Goal: Task Accomplishment & Management: Use online tool/utility

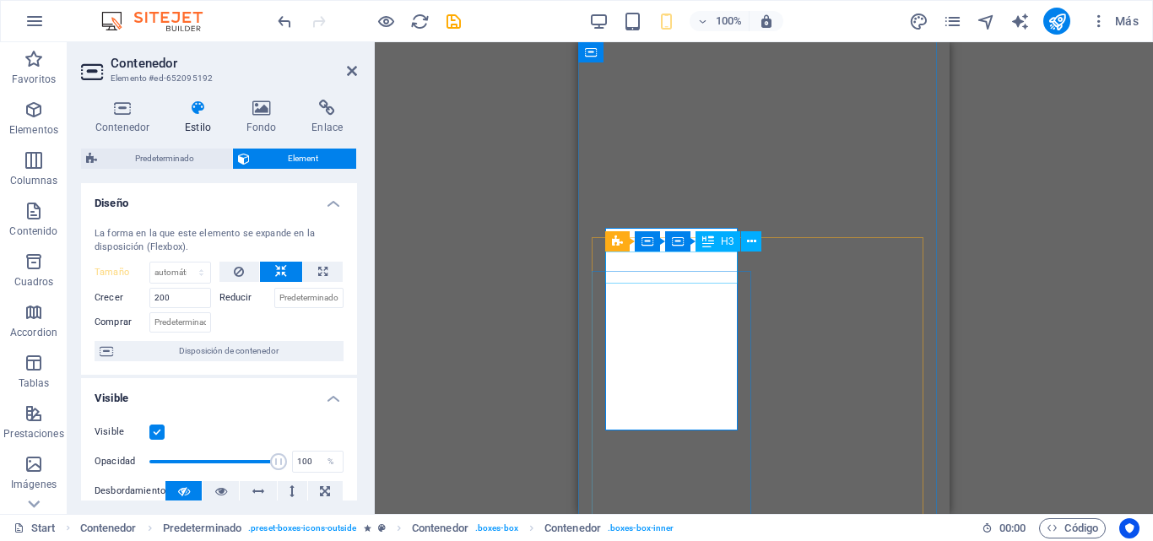
select select "px"
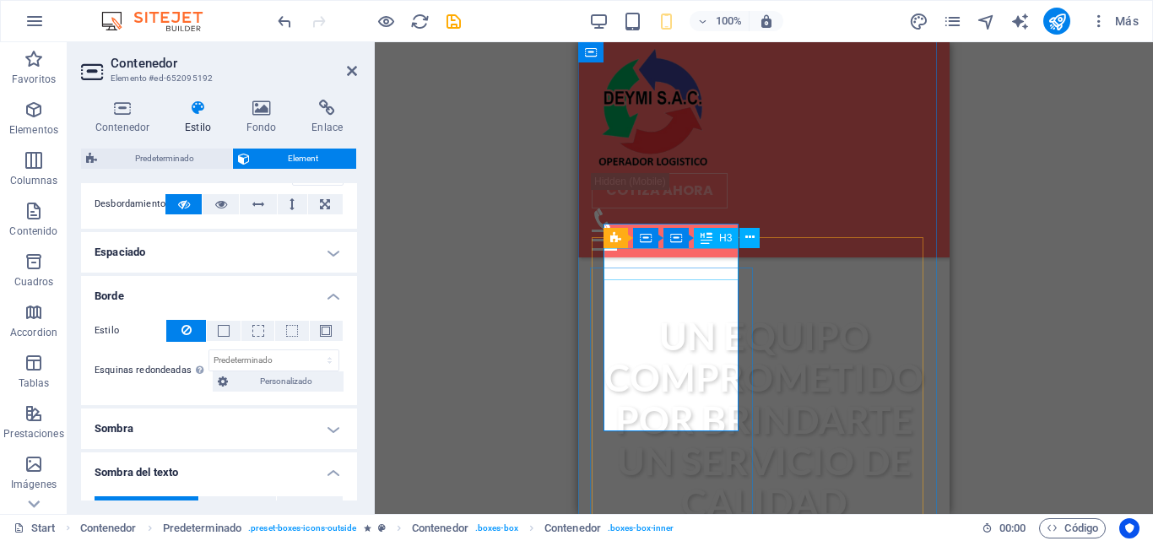
scroll to position [633, 0]
select select "px"
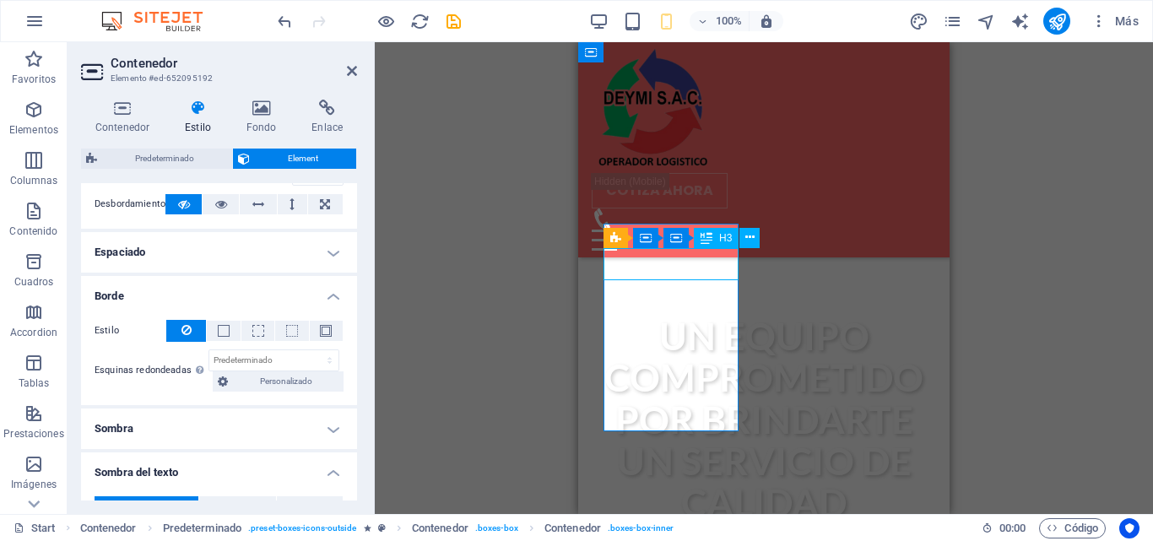
select select "px"
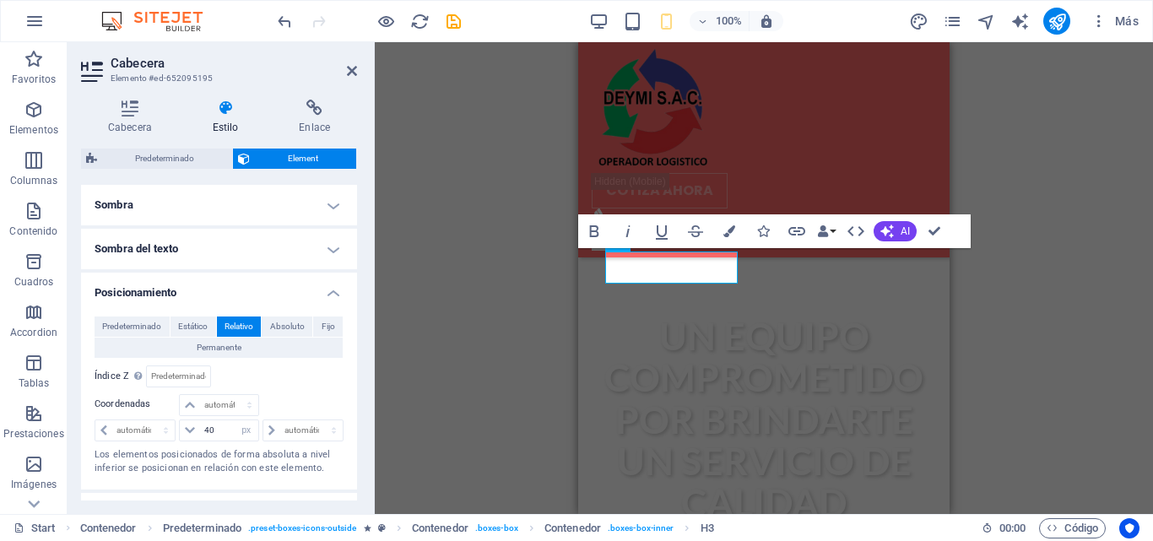
scroll to position [587, 0]
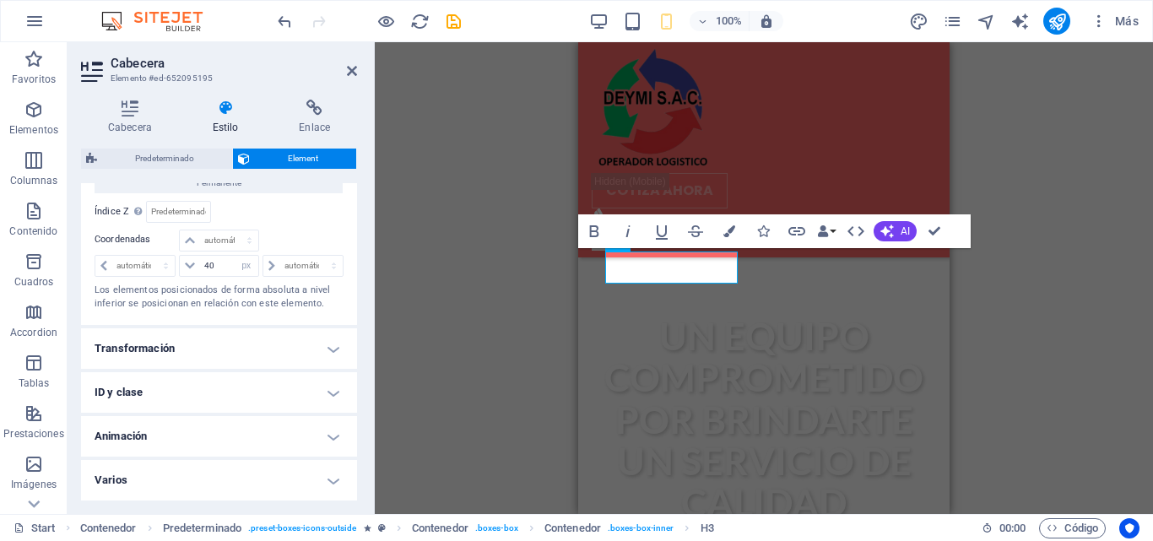
click at [233, 440] on h4 "Animación" at bounding box center [219, 436] width 276 height 41
click at [232, 431] on h4 "Animación" at bounding box center [219, 431] width 276 height 30
click at [247, 350] on h4 "Transformación" at bounding box center [219, 348] width 276 height 41
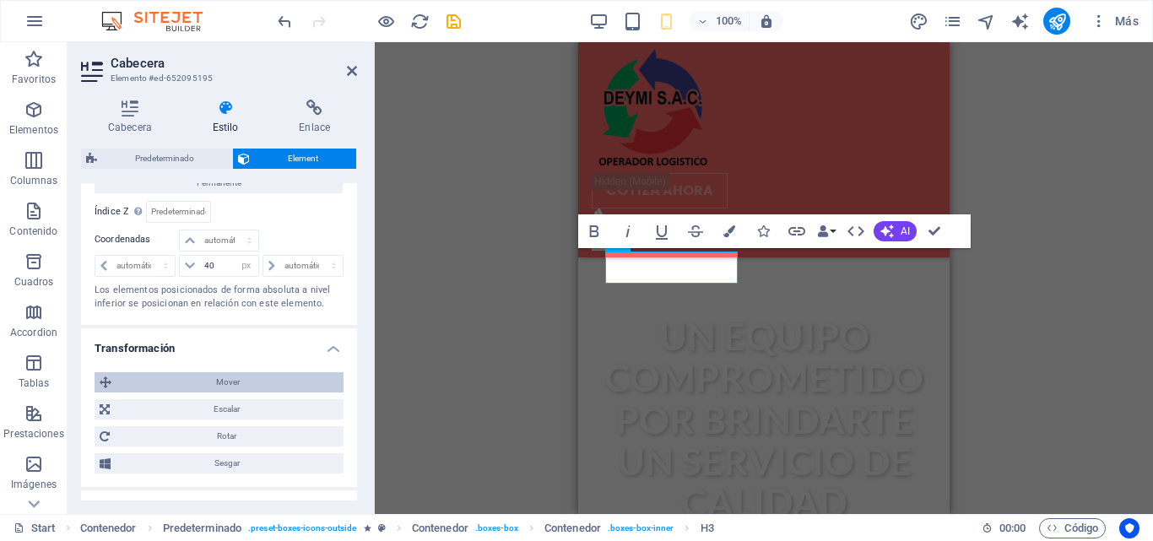
click at [243, 381] on span "Mover" at bounding box center [227, 382] width 222 height 20
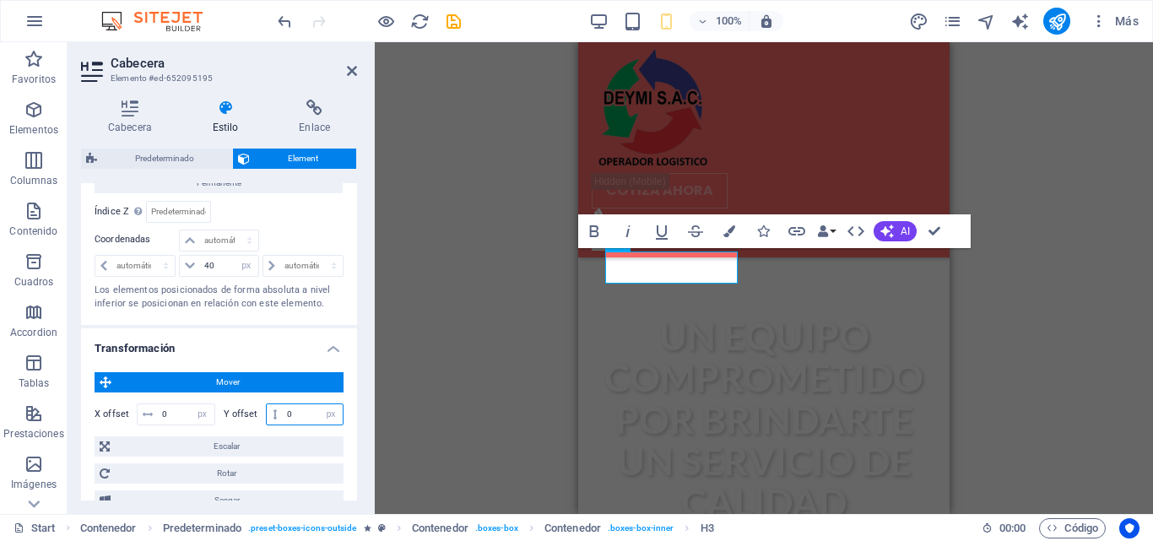
click at [292, 408] on input "0" at bounding box center [313, 414] width 60 height 20
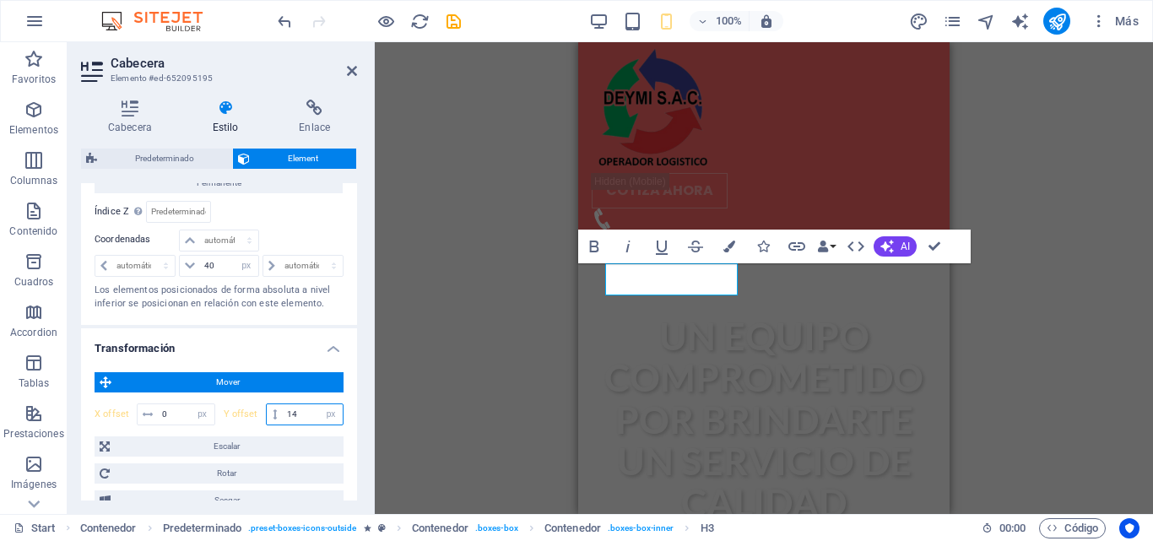
type input "1"
type input "40"
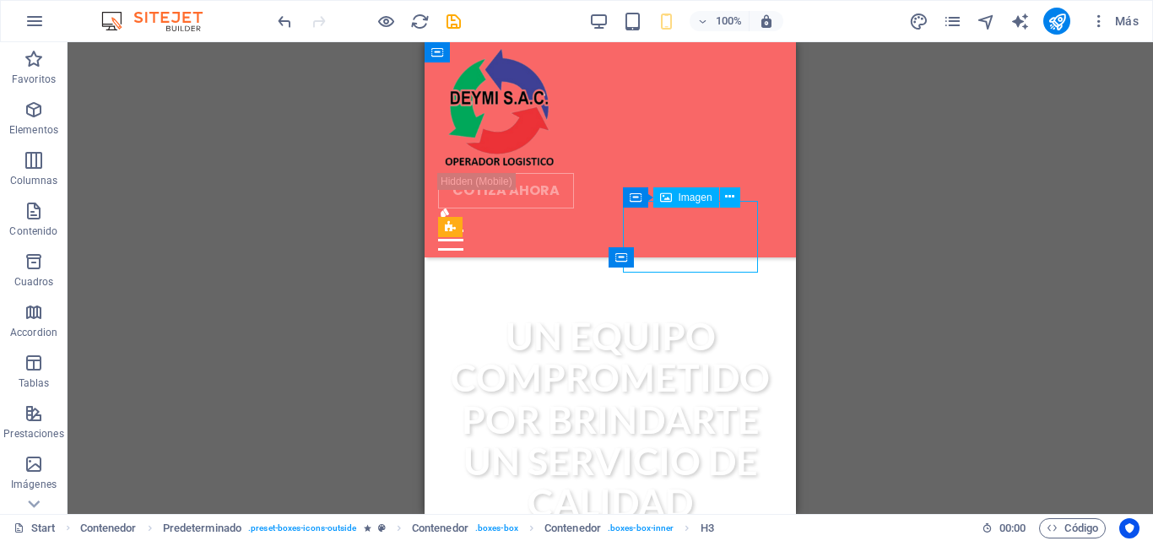
select select "px"
select select "%"
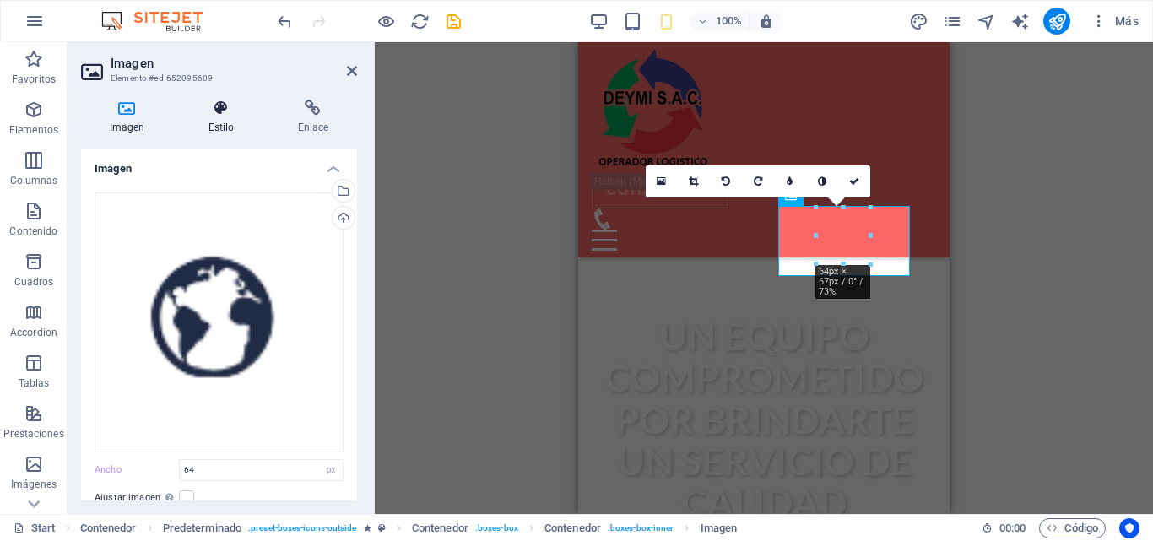
click at [230, 111] on icon at bounding box center [221, 108] width 83 height 17
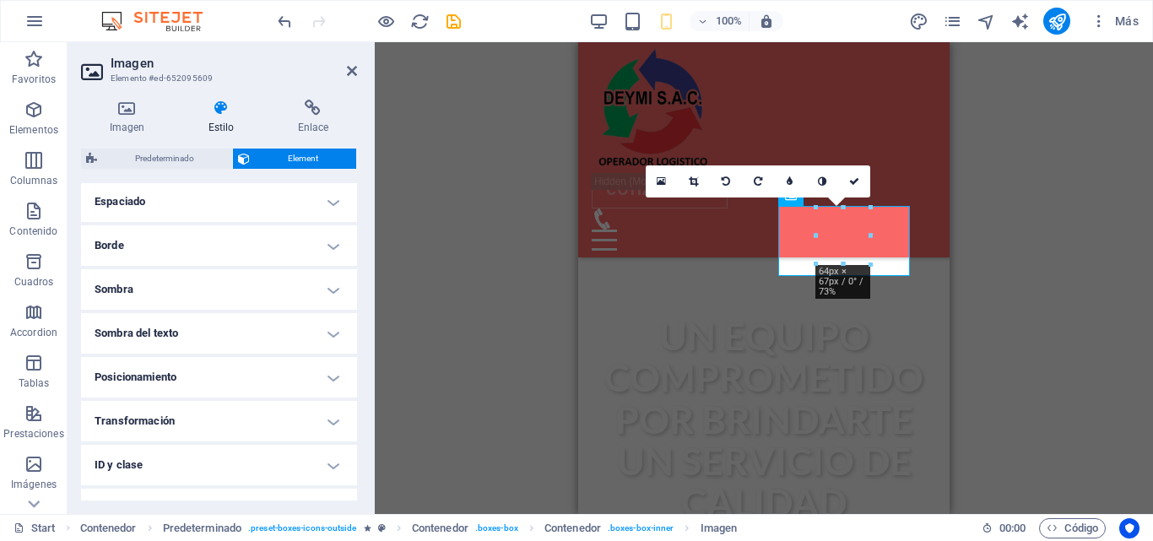
scroll to position [410, 0]
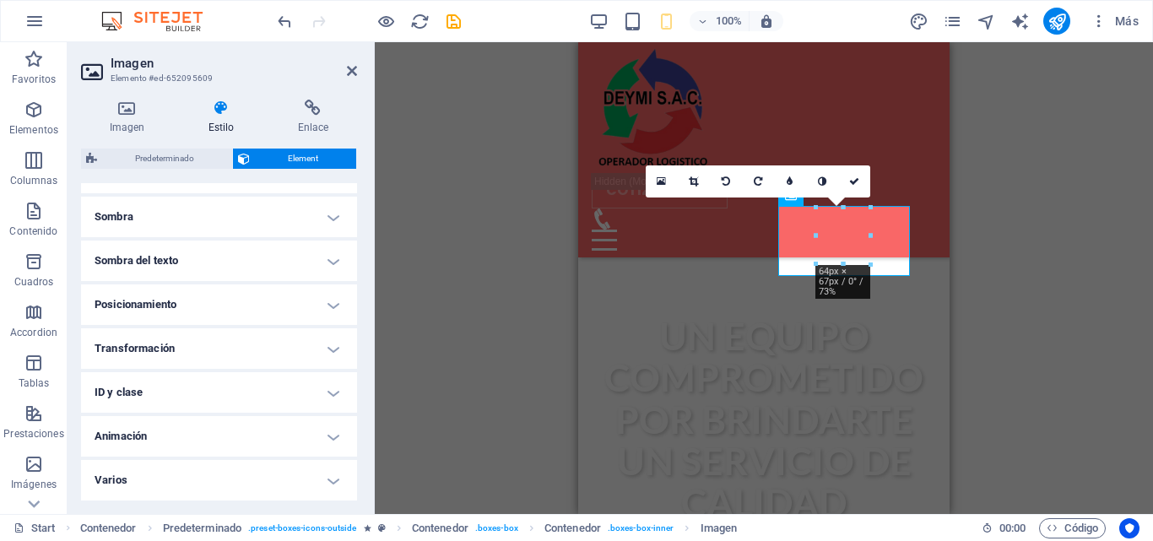
click at [315, 299] on h4 "Posicionamiento" at bounding box center [219, 304] width 276 height 41
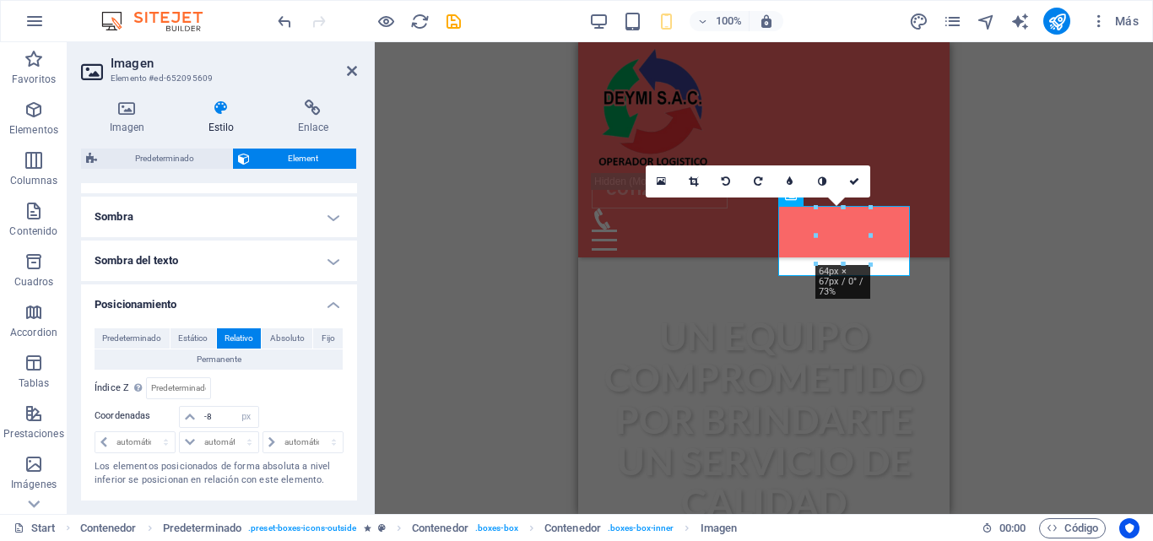
click at [307, 299] on h4 "Posicionamiento" at bounding box center [219, 299] width 276 height 30
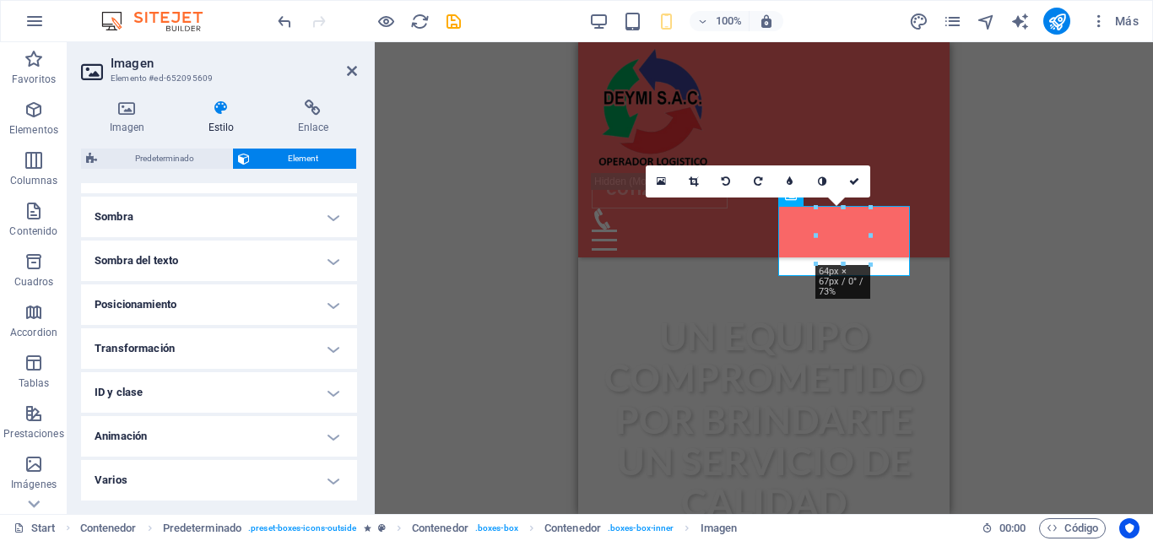
click at [292, 353] on h4 "Transformación" at bounding box center [219, 348] width 276 height 41
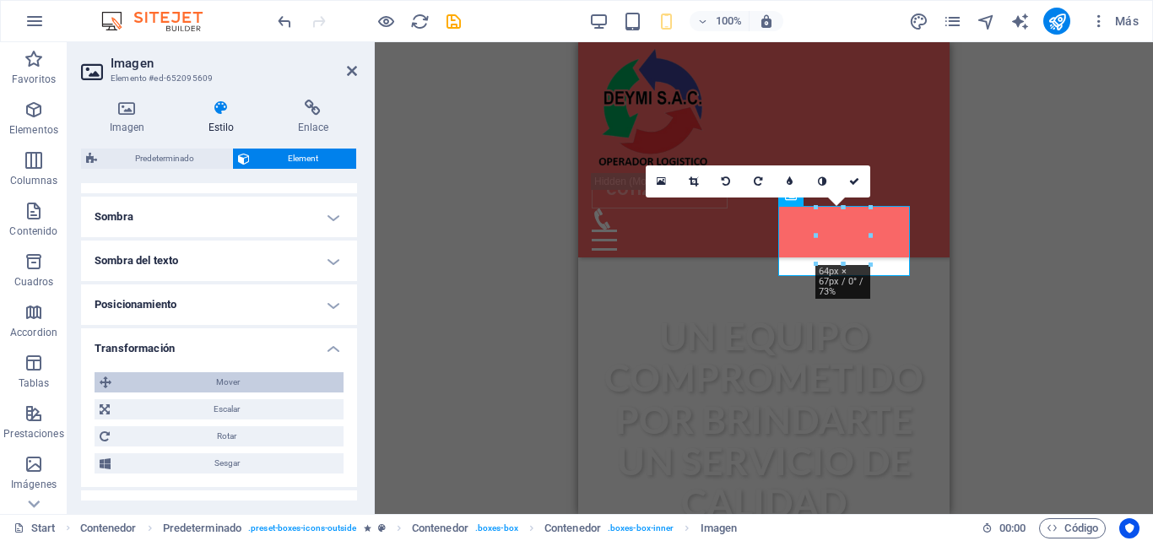
click at [273, 386] on span "Mover" at bounding box center [227, 382] width 222 height 20
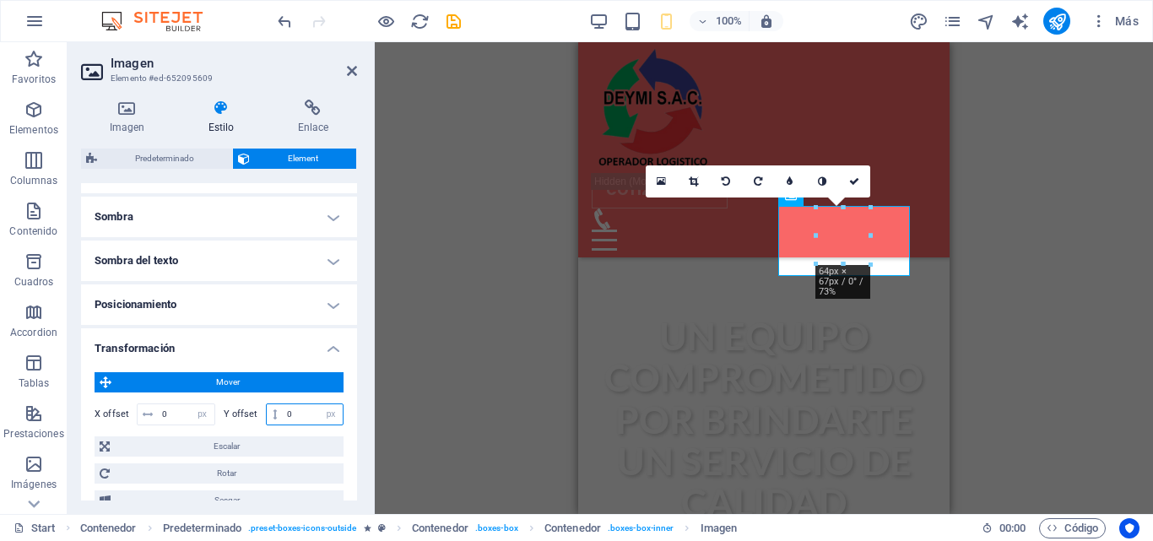
click at [290, 409] on input "0" at bounding box center [313, 414] width 60 height 20
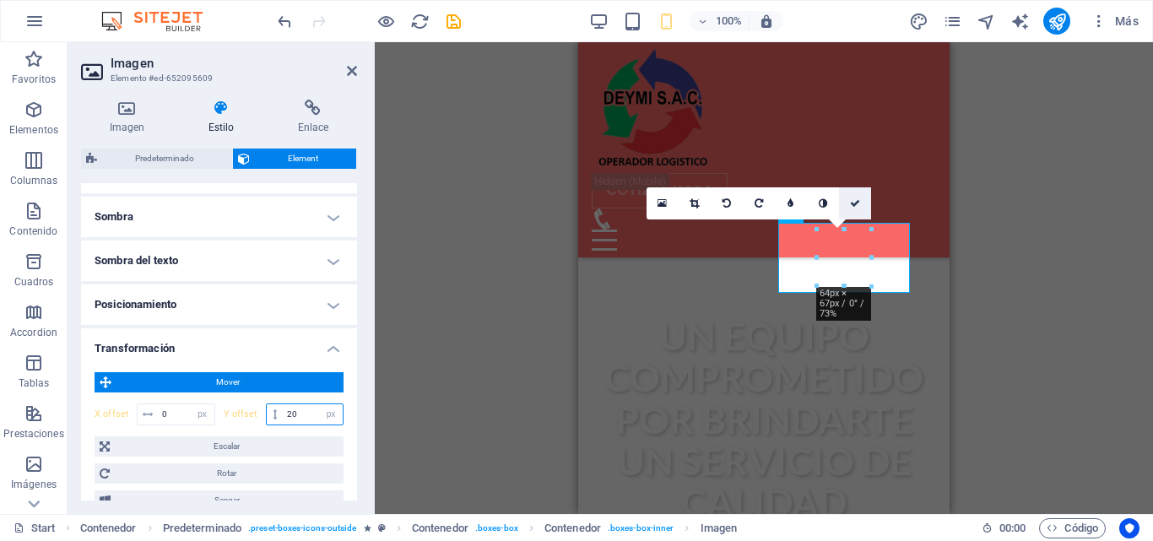
type input "20"
click at [848, 198] on link at bounding box center [855, 203] width 32 height 32
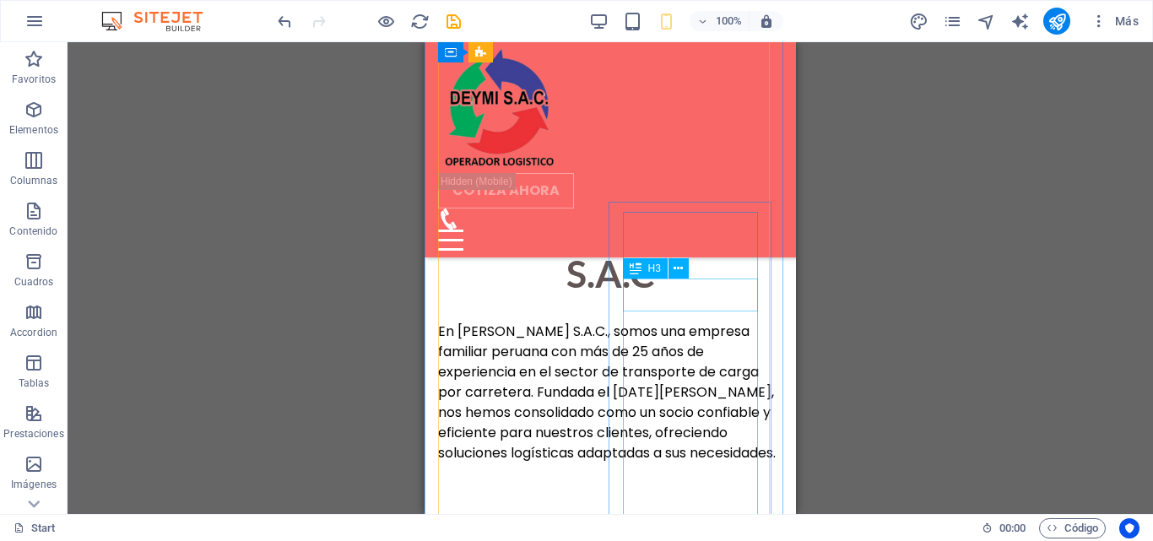
scroll to position [971, 0]
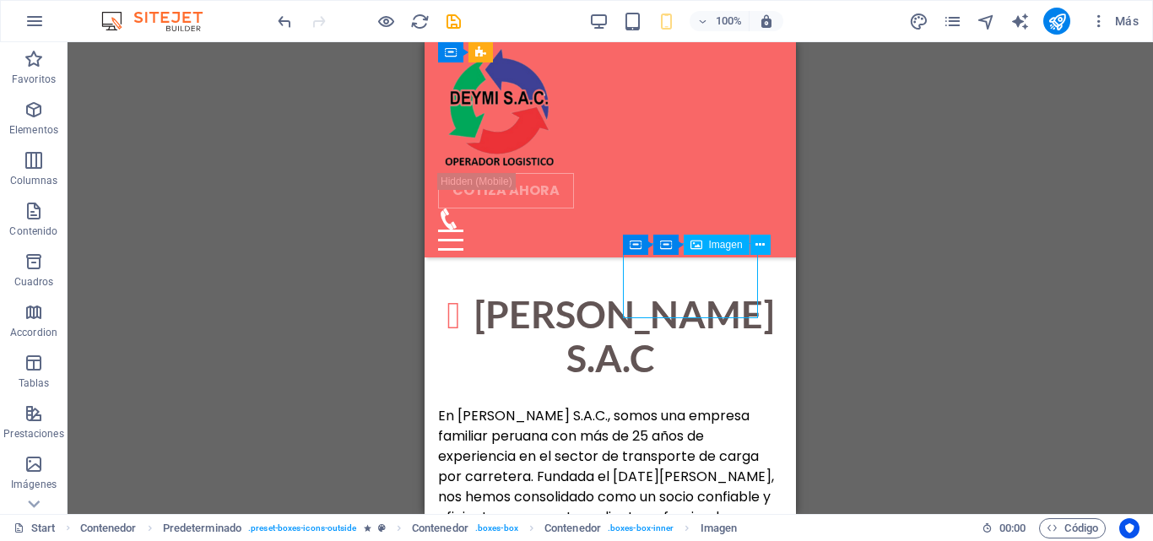
select select "px"
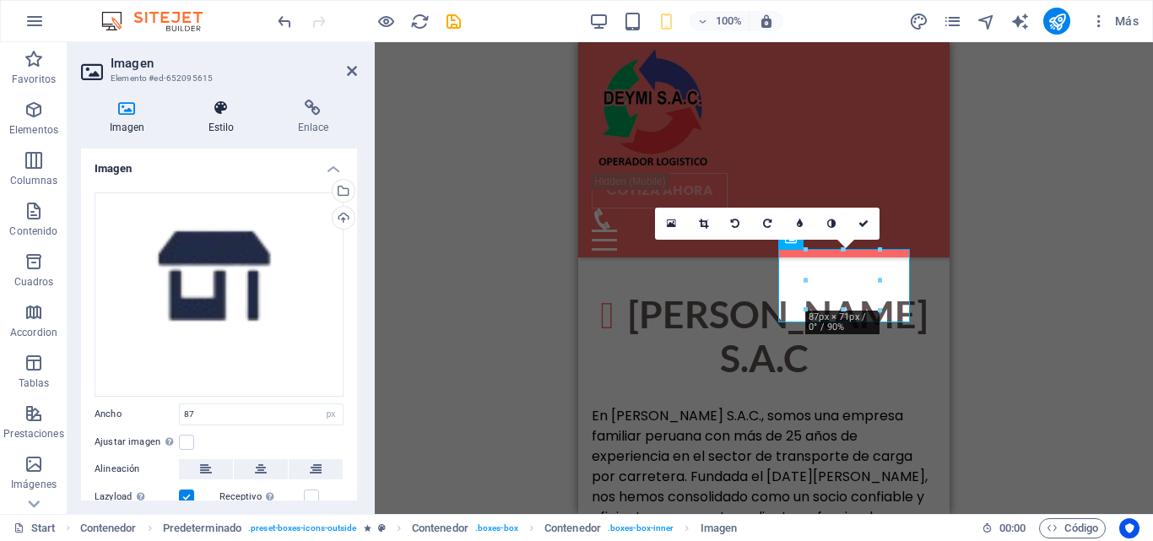
click at [226, 104] on icon at bounding box center [221, 108] width 83 height 17
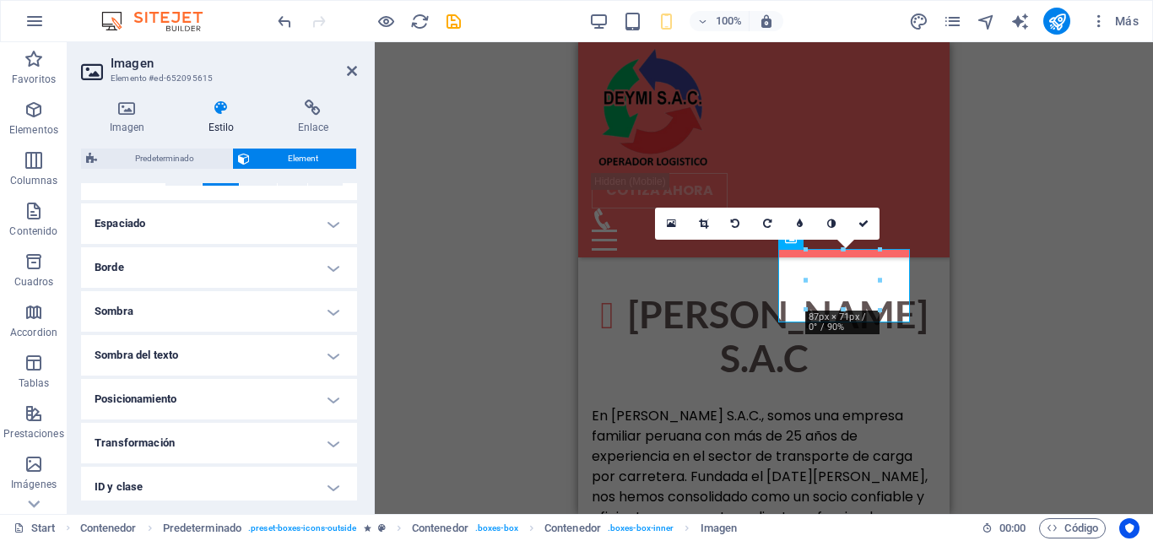
scroll to position [338, 0]
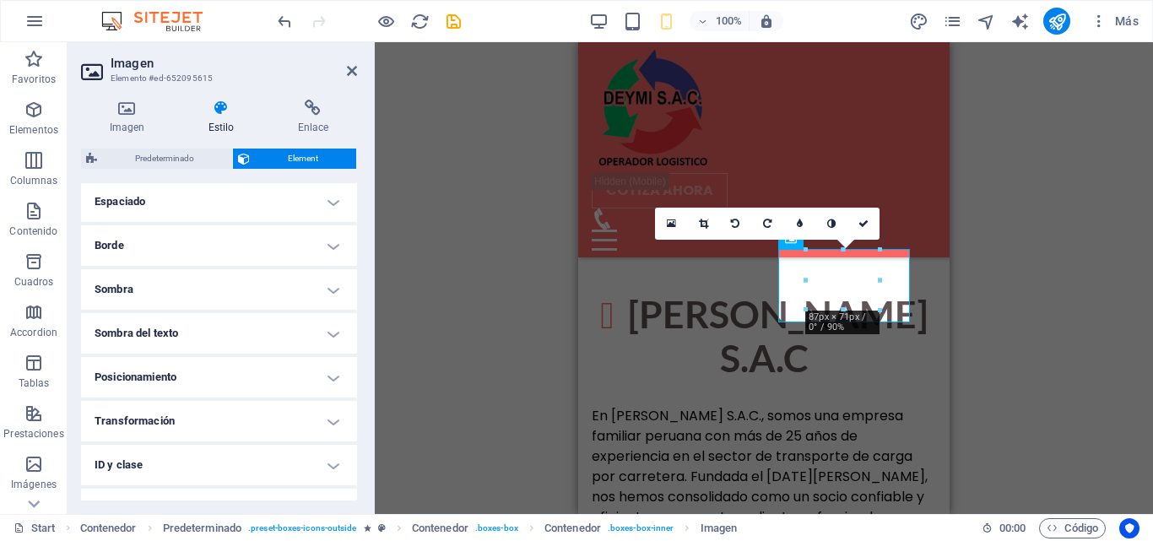
click at [333, 380] on h4 "Posicionamiento" at bounding box center [219, 377] width 276 height 41
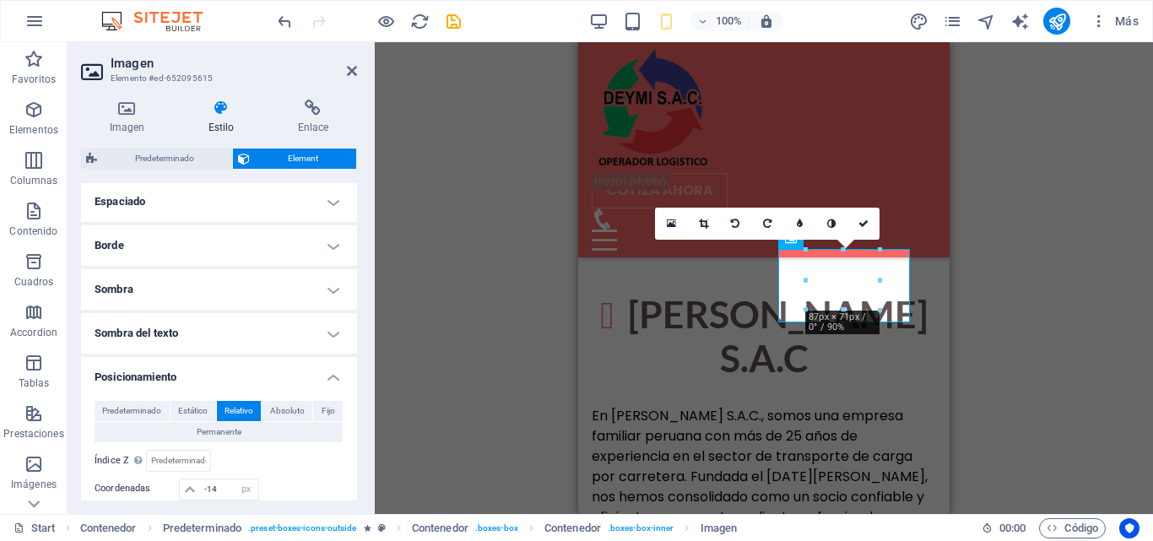
click at [326, 378] on h4 "Posicionamiento" at bounding box center [219, 372] width 276 height 30
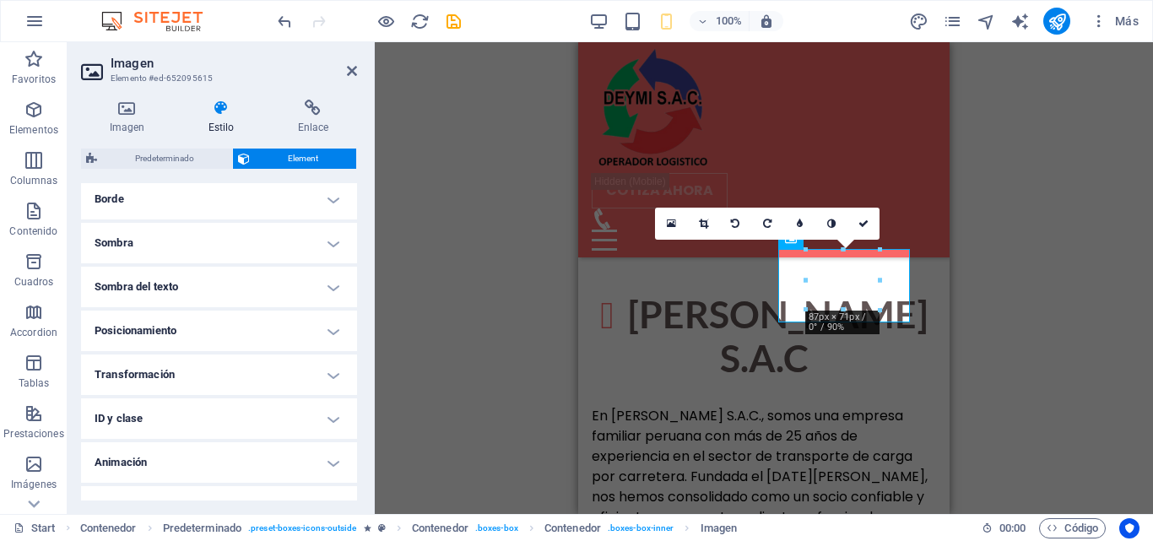
scroll to position [410, 0]
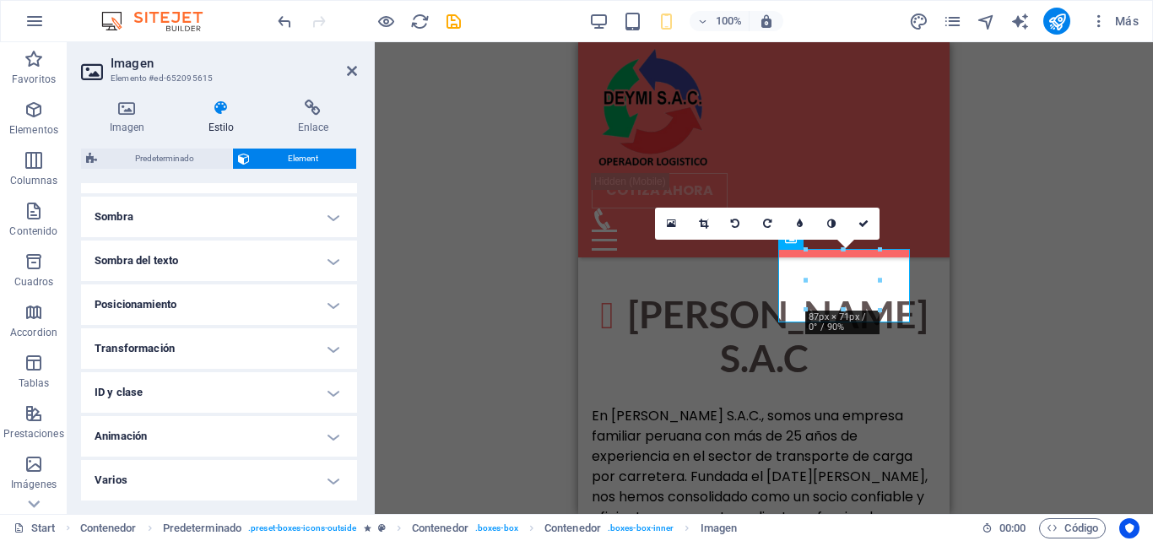
click at [315, 354] on h4 "Transformación" at bounding box center [219, 348] width 276 height 41
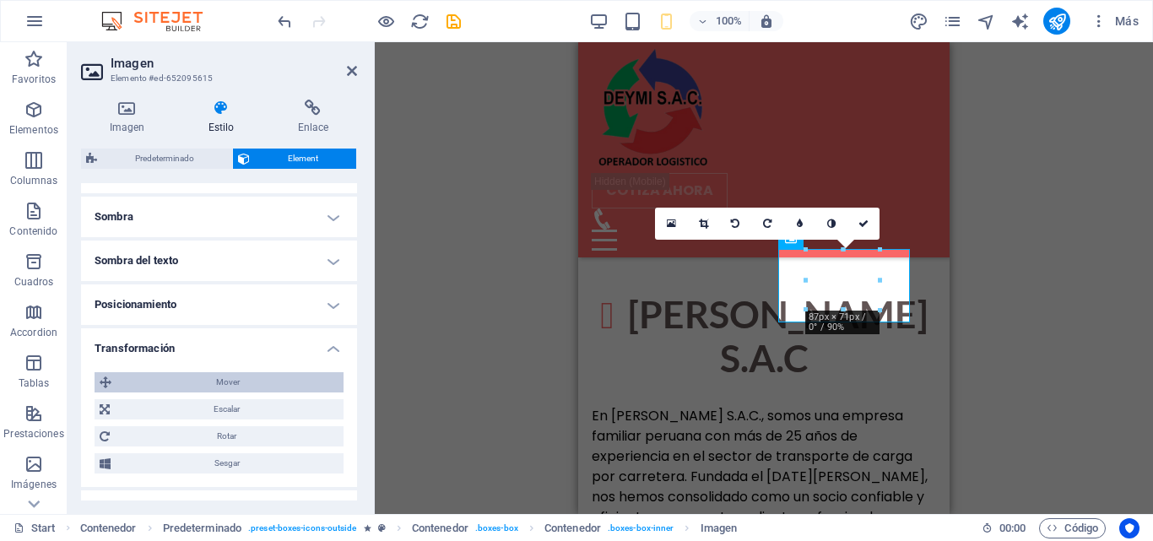
click at [258, 383] on span "Mover" at bounding box center [227, 382] width 222 height 20
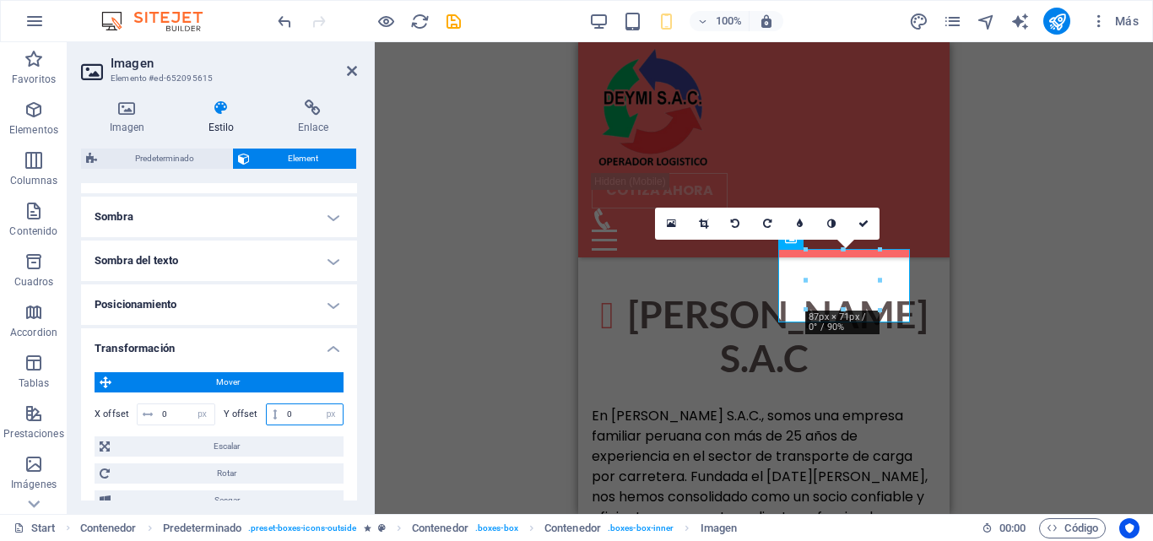
click at [295, 409] on input "0" at bounding box center [313, 414] width 60 height 20
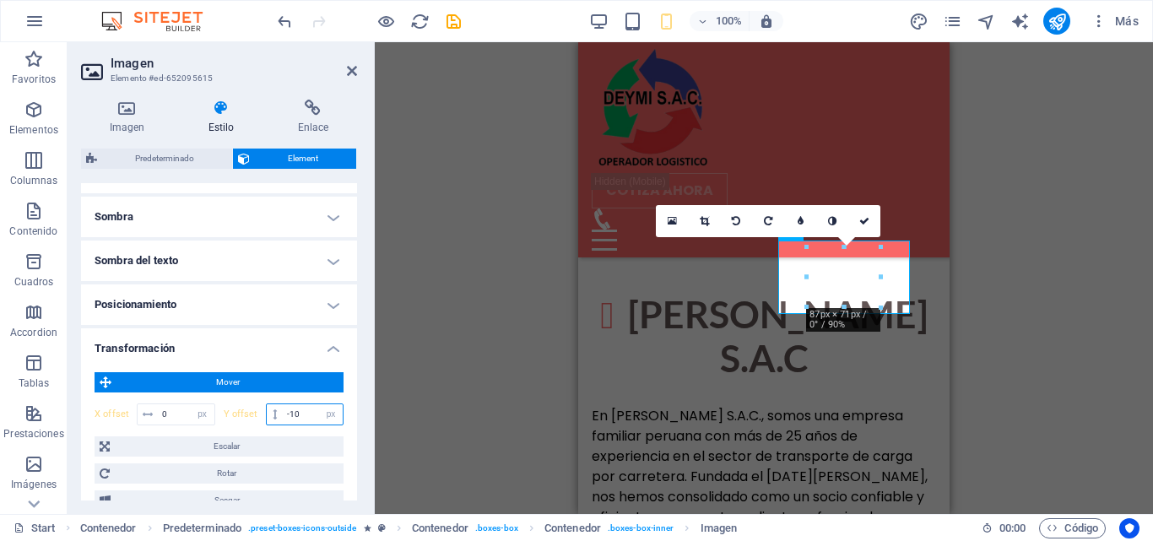
type input "-1"
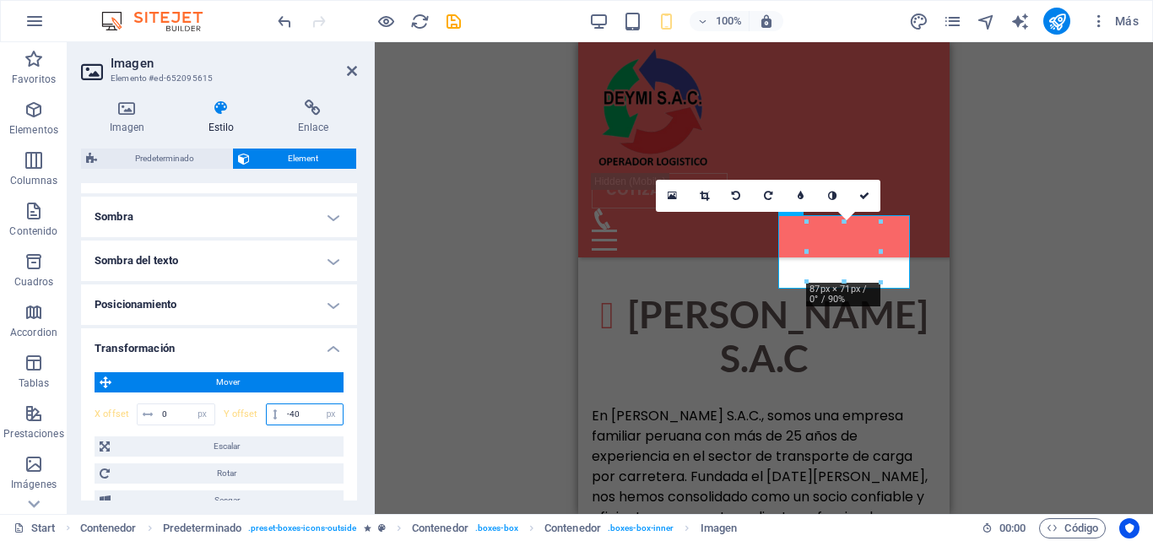
type input "-4"
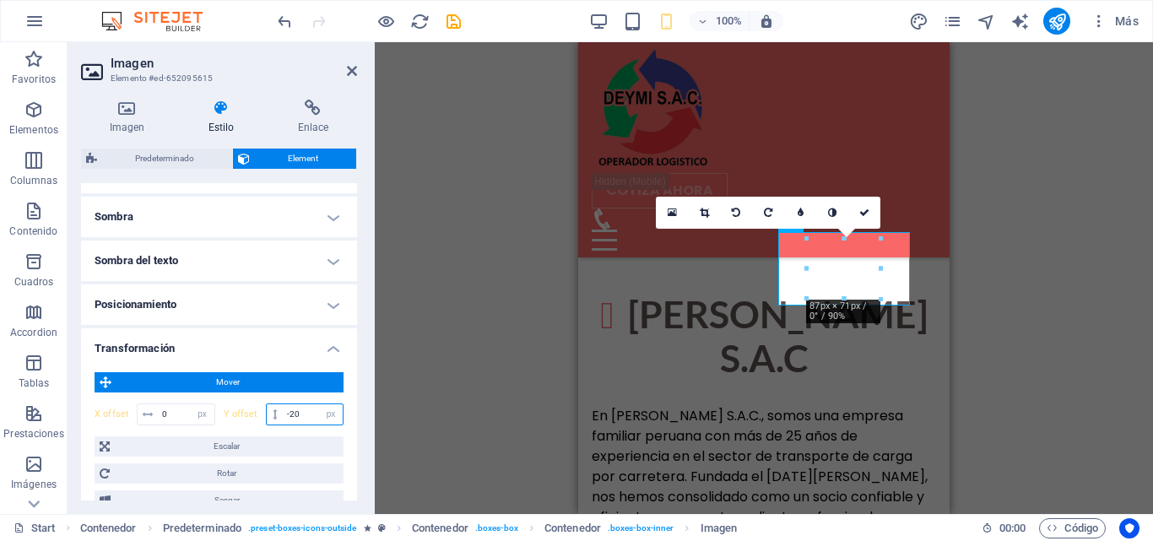
type input "-2"
click at [428, 371] on div "H2 Banner Banner Contenedor Barra de menús Botón Contenedor H2 Marcador Predete…" at bounding box center [764, 278] width 778 height 472
drag, startPoint x: 290, startPoint y: 415, endPoint x: 241, endPoint y: 409, distance: 48.6
click at [241, 409] on div "Y offset px rem % em vh vw" at bounding box center [284, 415] width 121 height 22
type input "0"
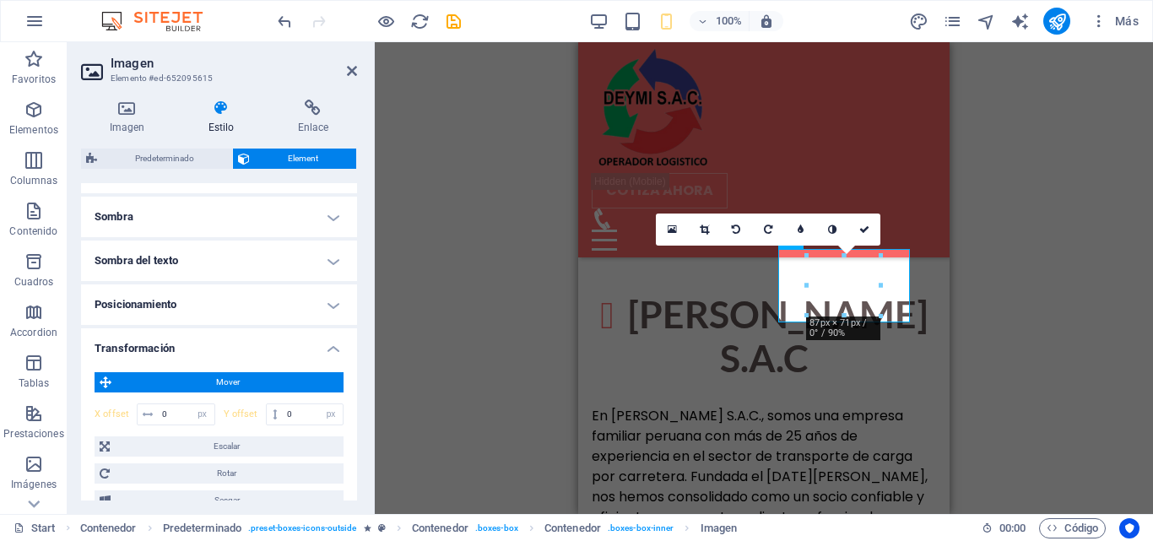
click at [290, 307] on h4 "Posicionamiento" at bounding box center [219, 304] width 276 height 41
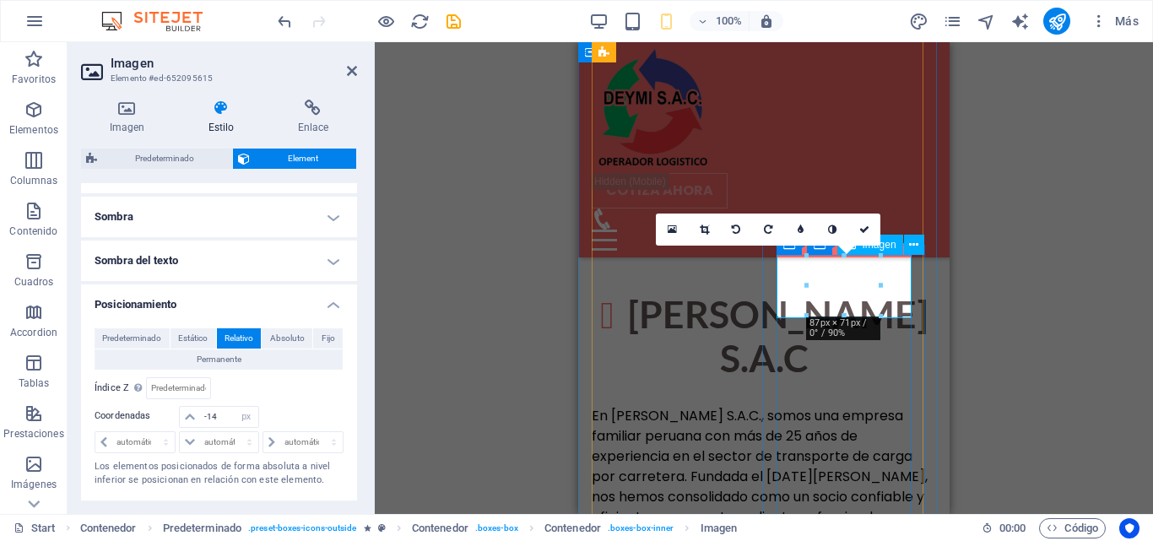
click at [891, 241] on div "Imagen" at bounding box center [870, 245] width 66 height 20
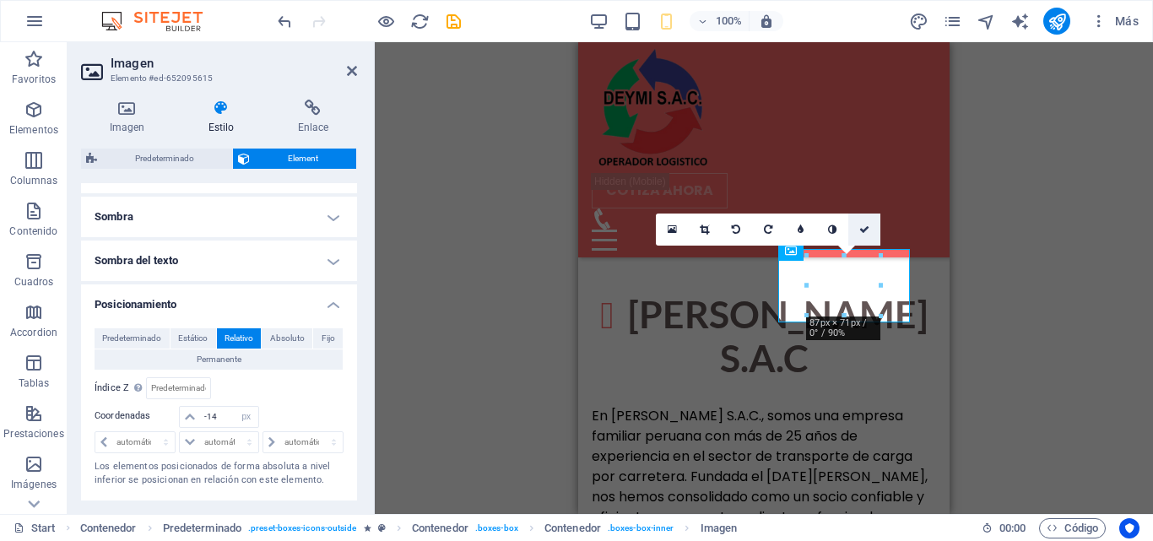
click at [870, 226] on link at bounding box center [864, 230] width 32 height 32
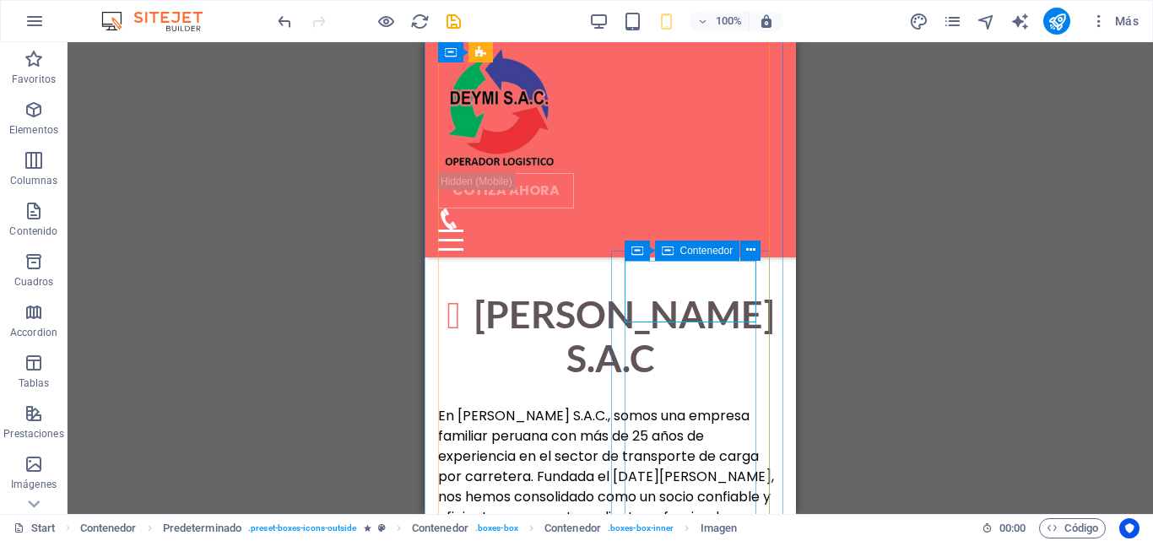
click at [688, 250] on span "Contenedor" at bounding box center [706, 251] width 53 height 10
click at [691, 250] on span "Contenedor" at bounding box center [706, 251] width 53 height 10
select select "px"
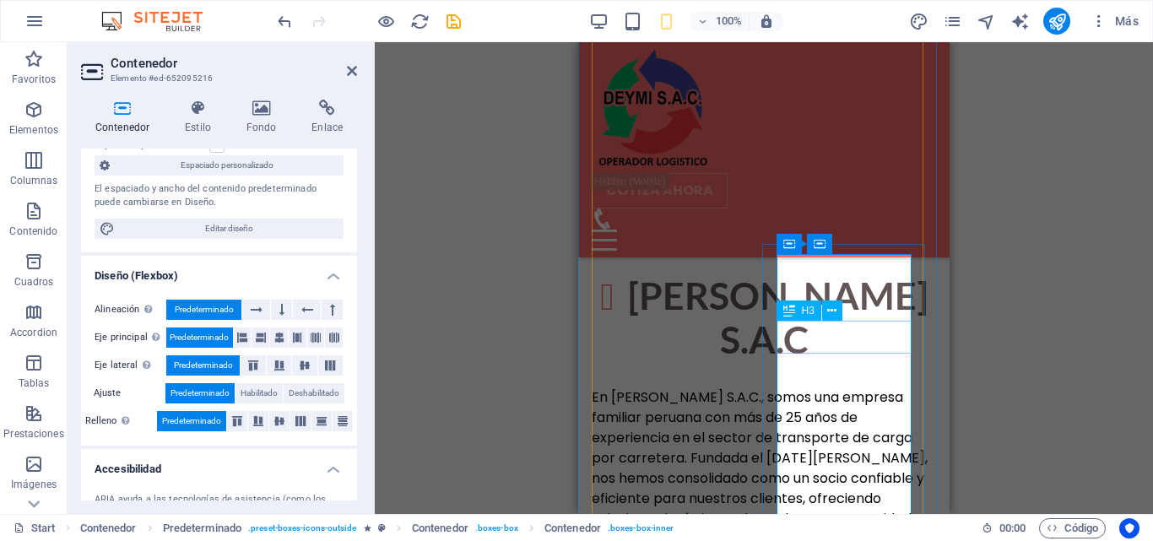
scroll to position [971, 0]
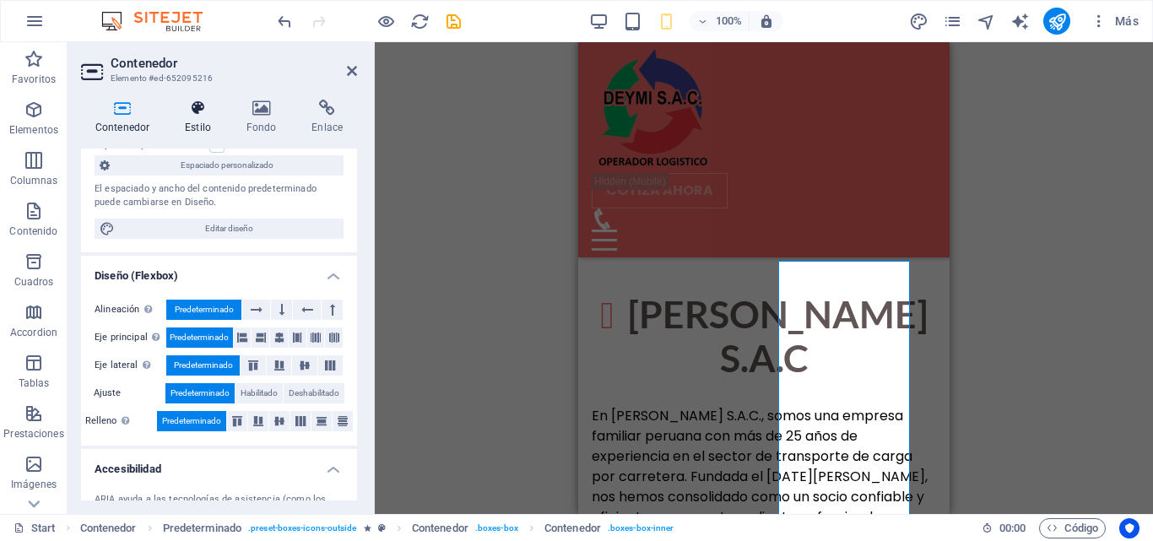
click at [193, 118] on h4 "Estilo" at bounding box center [202, 117] width 62 height 35
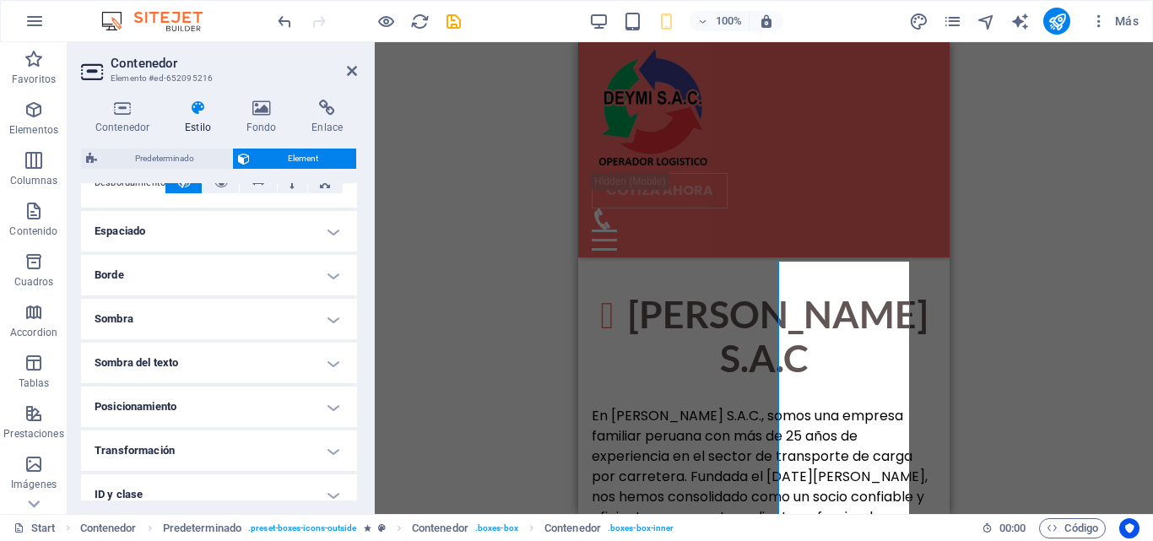
scroll to position [338, 0]
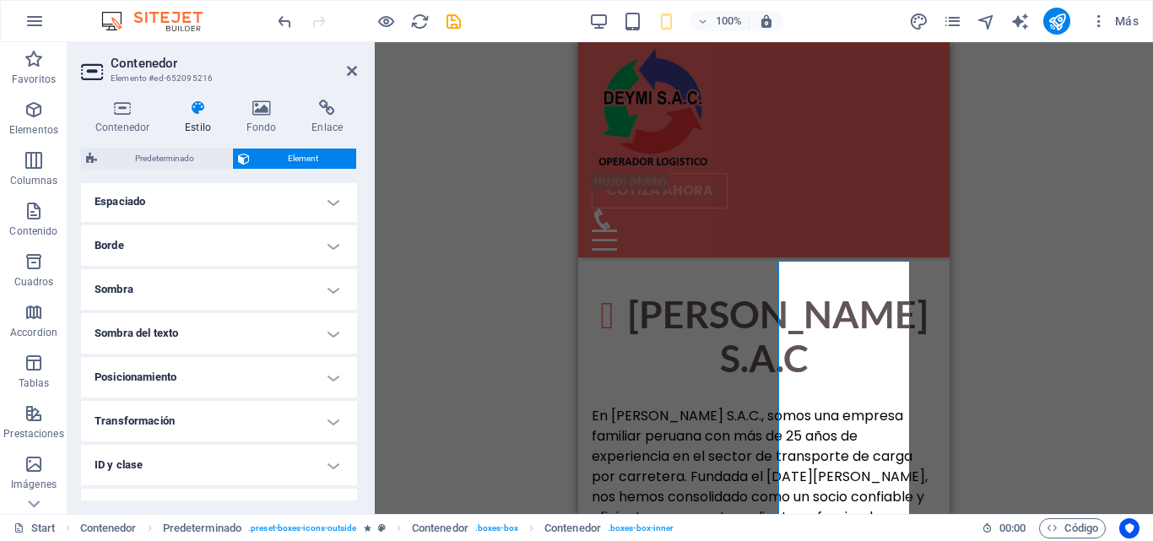
click at [307, 421] on h4 "Transformación" at bounding box center [219, 421] width 276 height 41
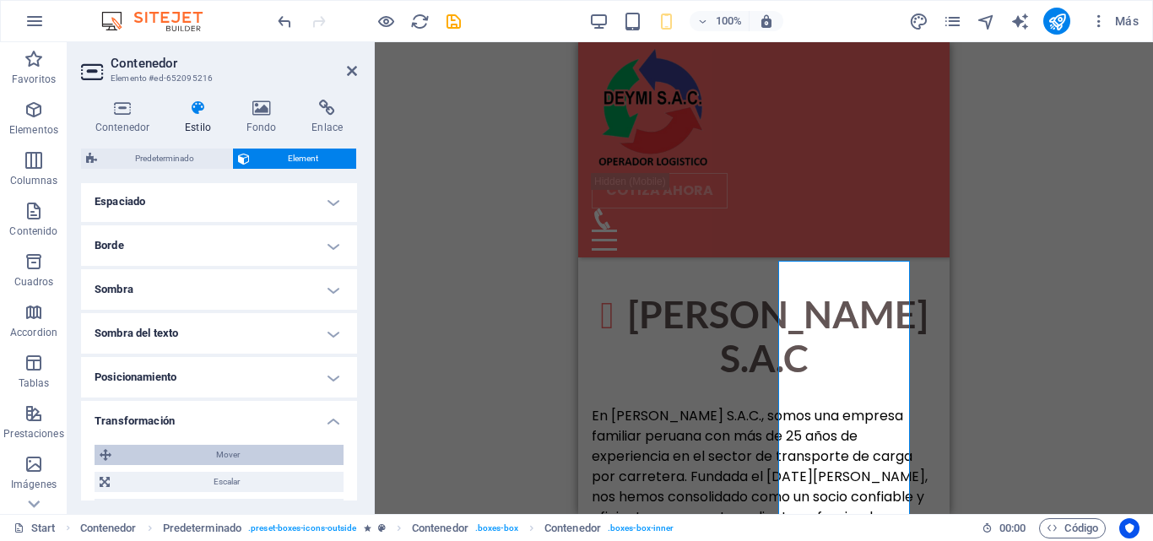
click at [267, 455] on span "Mover" at bounding box center [227, 455] width 222 height 20
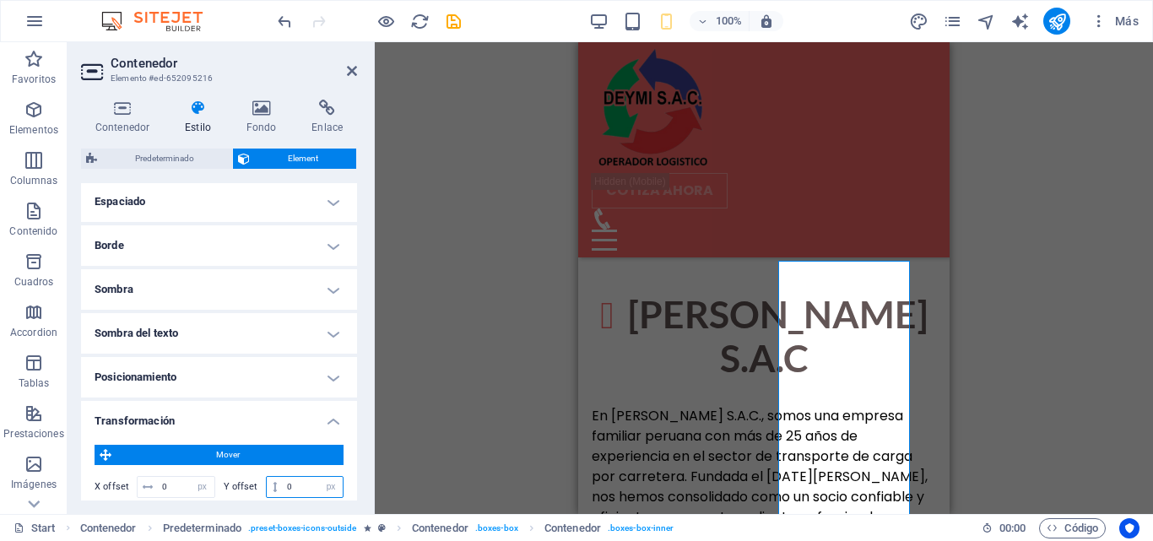
click at [293, 482] on input "0" at bounding box center [313, 487] width 60 height 20
type input "-4"
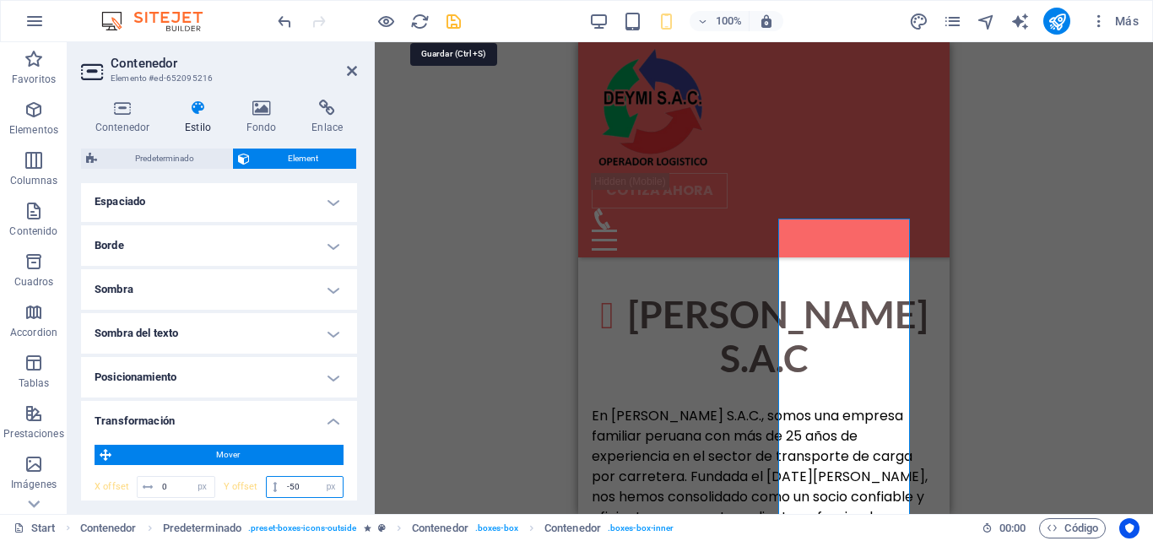
type input "-50"
click at [452, 24] on icon "save" at bounding box center [453, 21] width 19 height 19
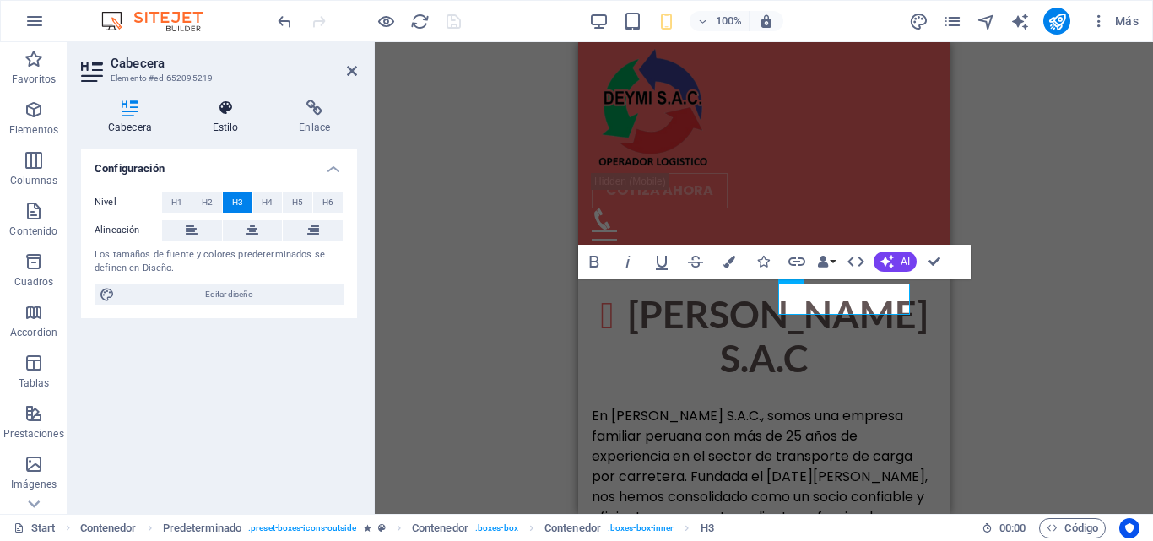
click at [238, 115] on icon at bounding box center [226, 108] width 80 height 17
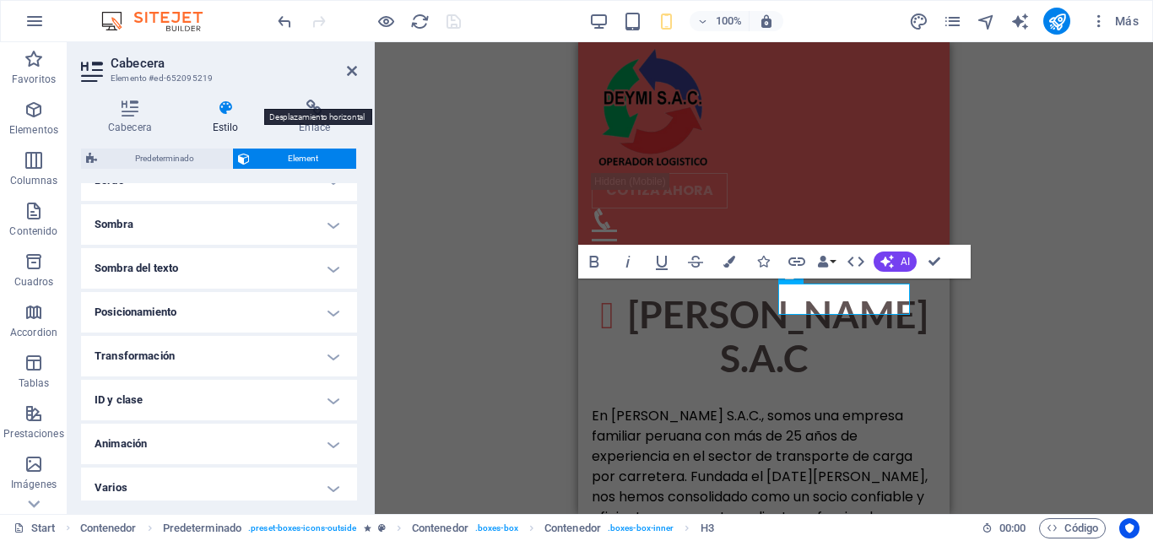
scroll to position [410, 0]
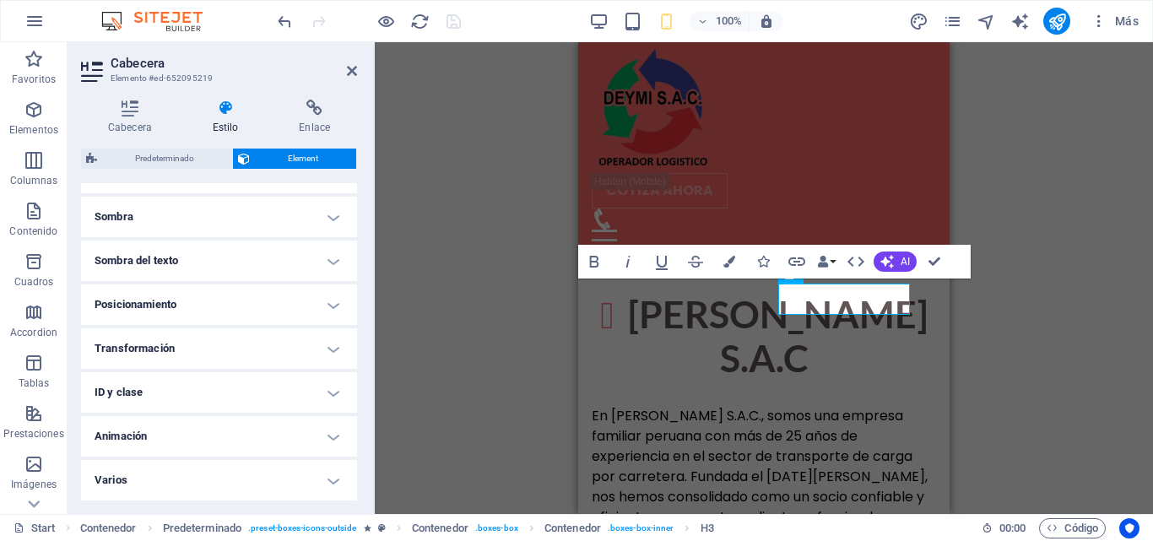
click at [310, 306] on h4 "Posicionamiento" at bounding box center [219, 304] width 276 height 41
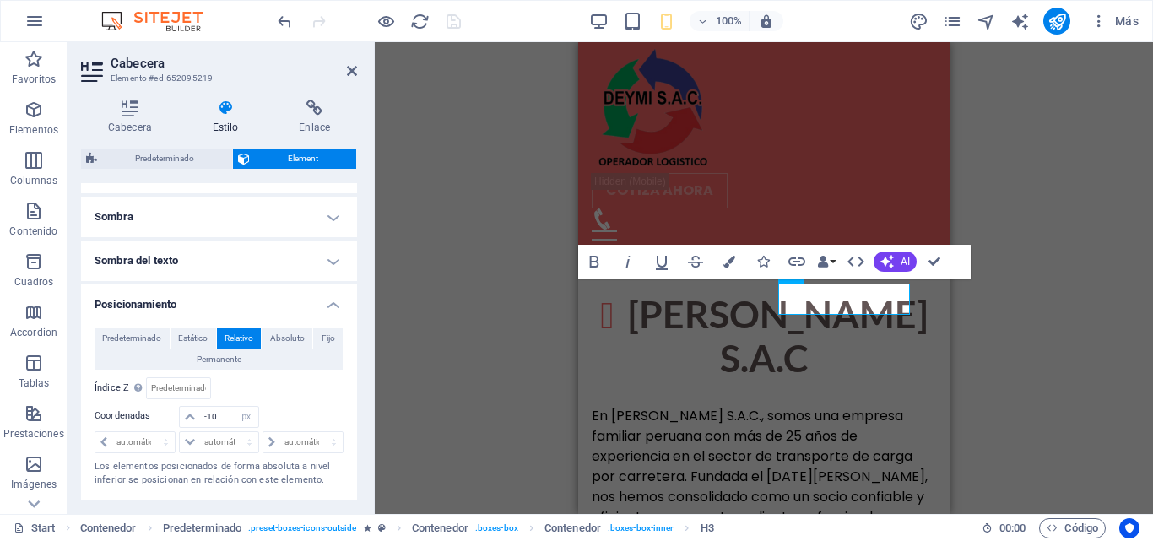
click at [295, 290] on h4 "Posicionamiento" at bounding box center [219, 299] width 276 height 30
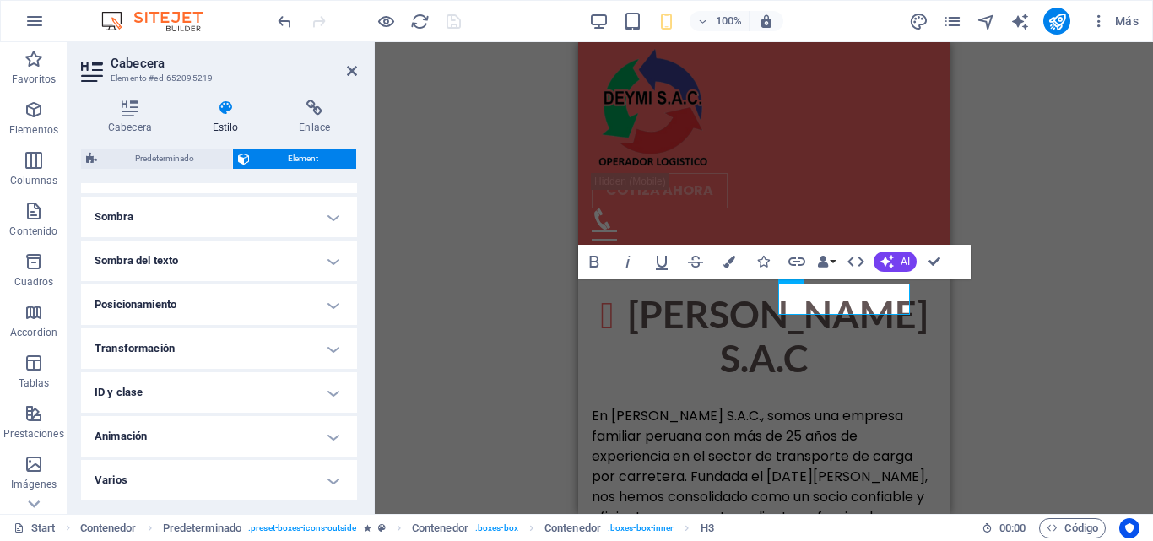
click at [284, 349] on h4 "Transformación" at bounding box center [219, 348] width 276 height 41
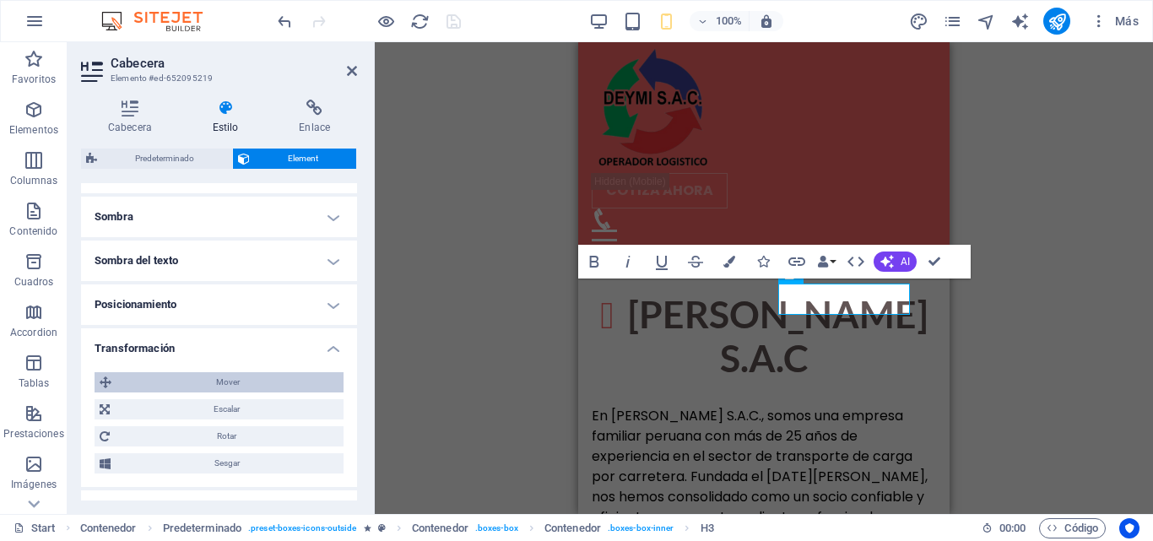
click at [290, 378] on span "Mover" at bounding box center [227, 382] width 222 height 20
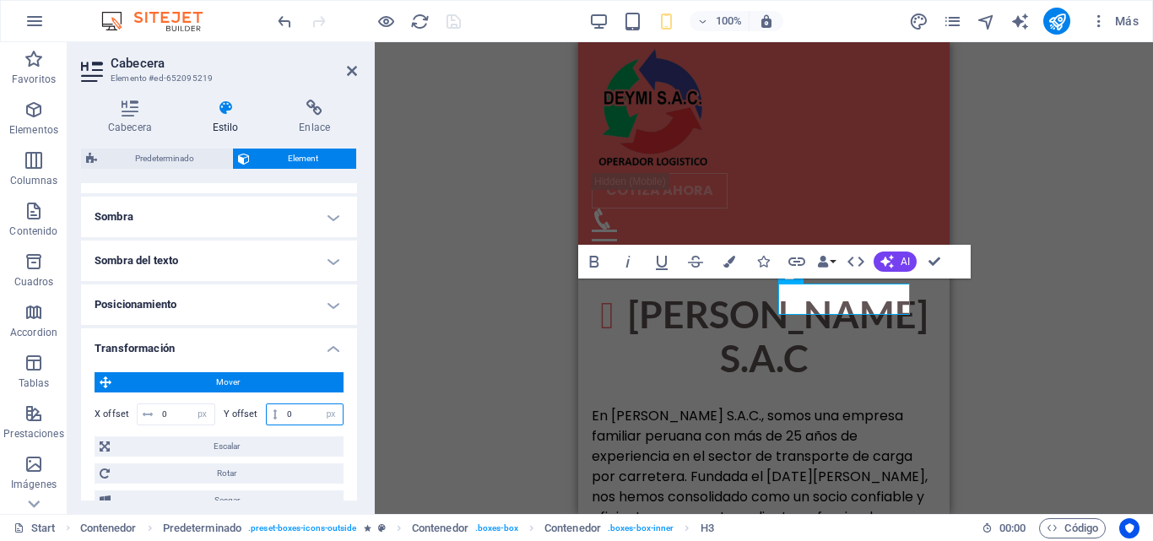
click at [300, 419] on input "0" at bounding box center [313, 414] width 60 height 20
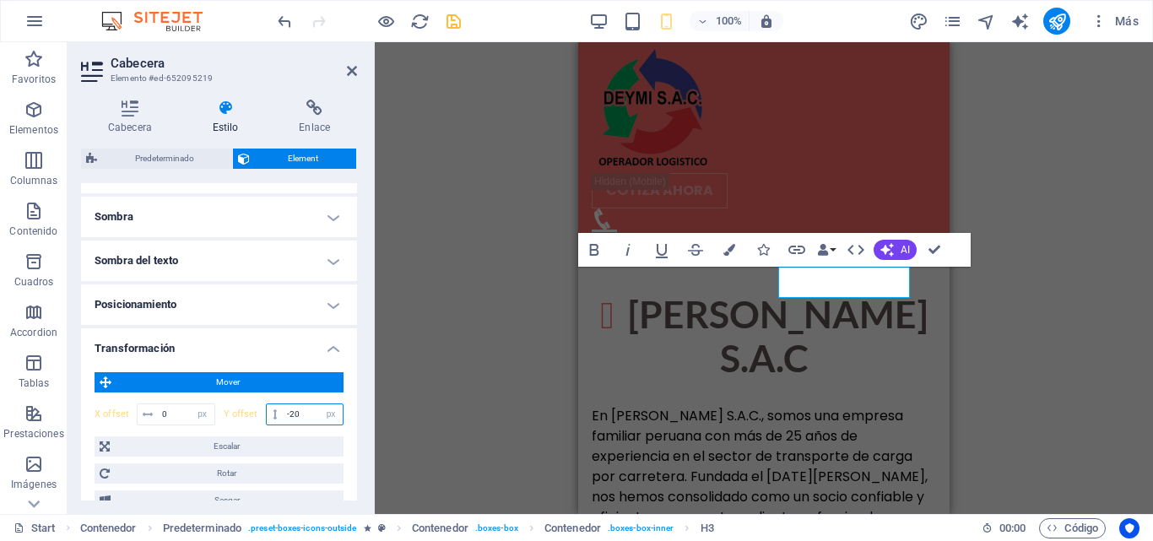
click at [300, 419] on input "-20" at bounding box center [313, 414] width 60 height 20
type input "-25"
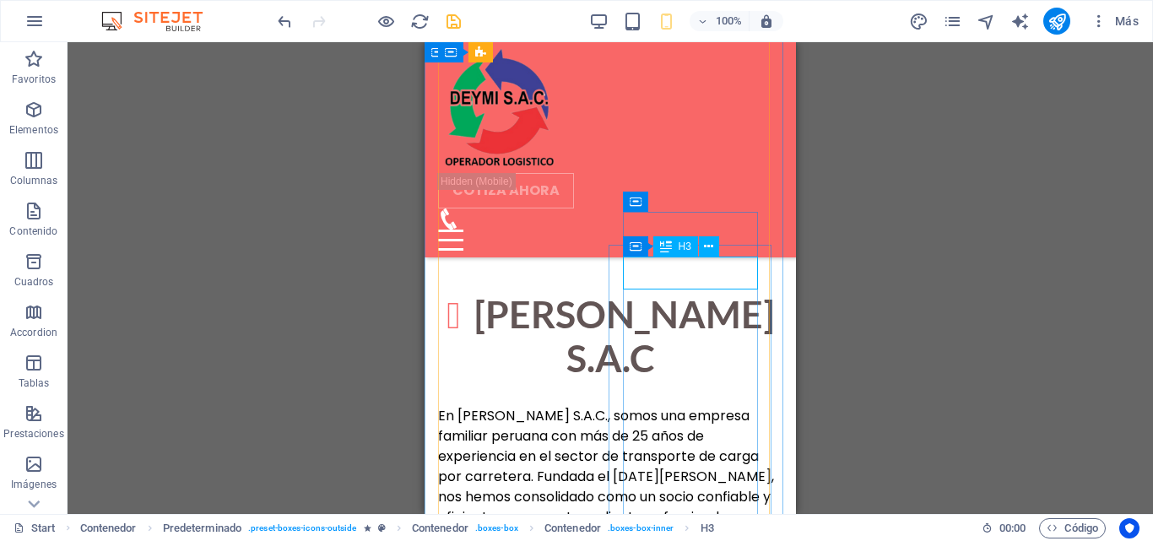
select select "px"
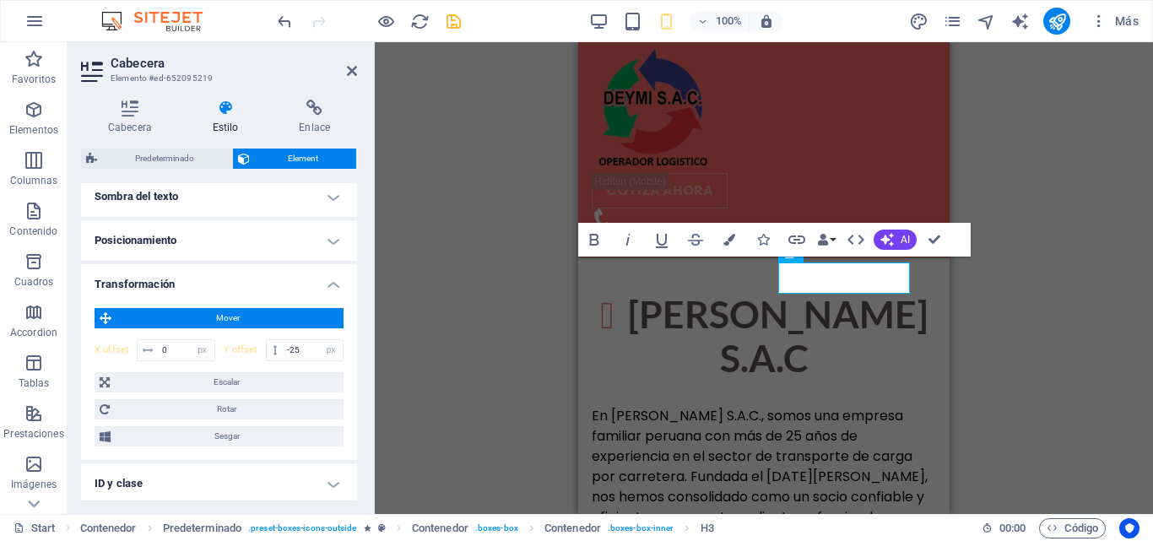
scroll to position [566, 0]
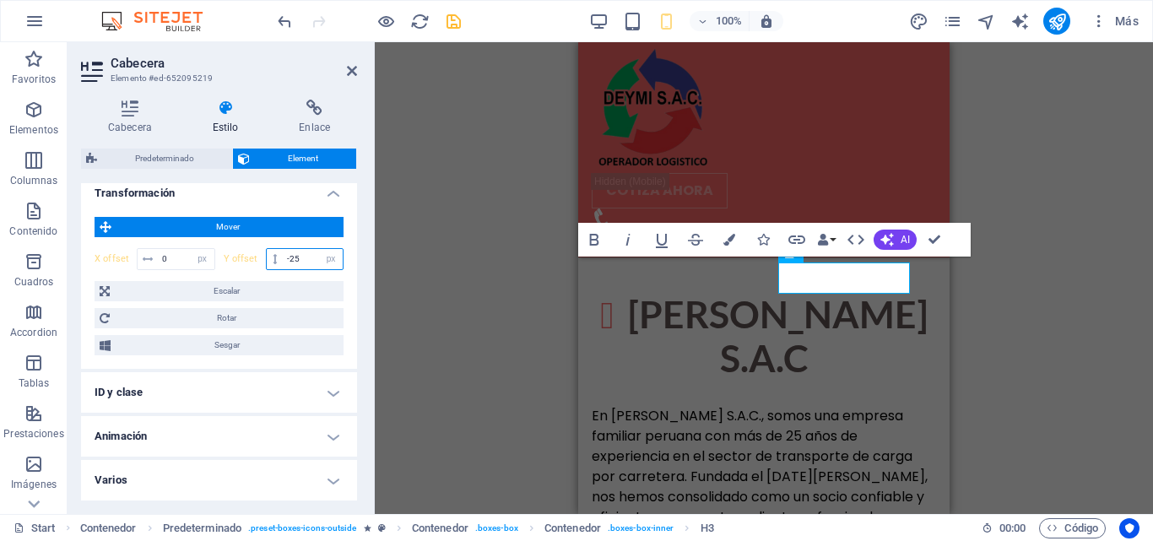
click at [304, 254] on input "-25" at bounding box center [313, 259] width 60 height 20
type input "-22"
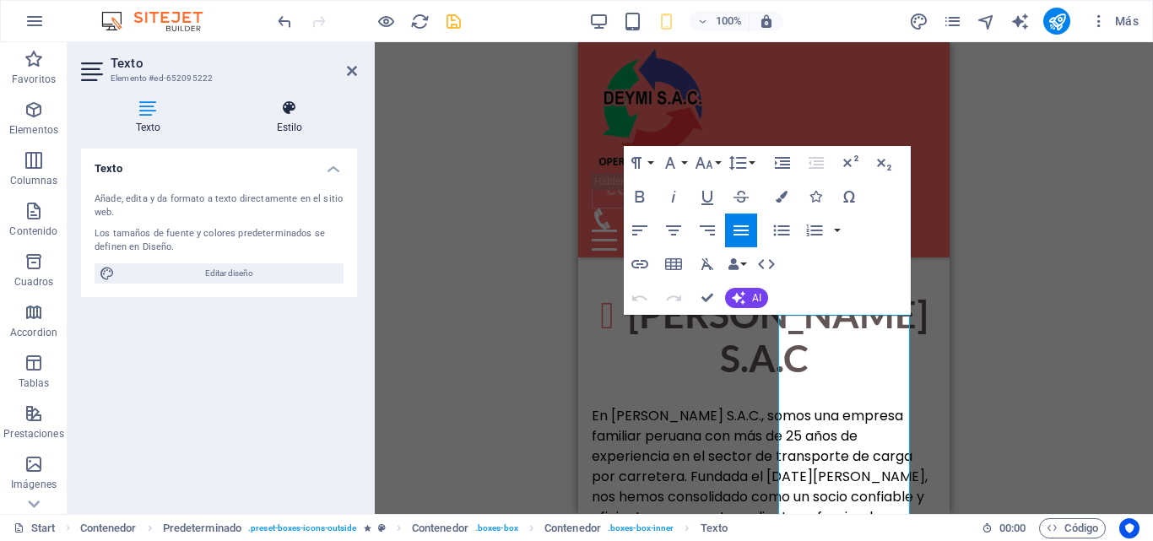
click at [286, 106] on icon at bounding box center [289, 108] width 135 height 17
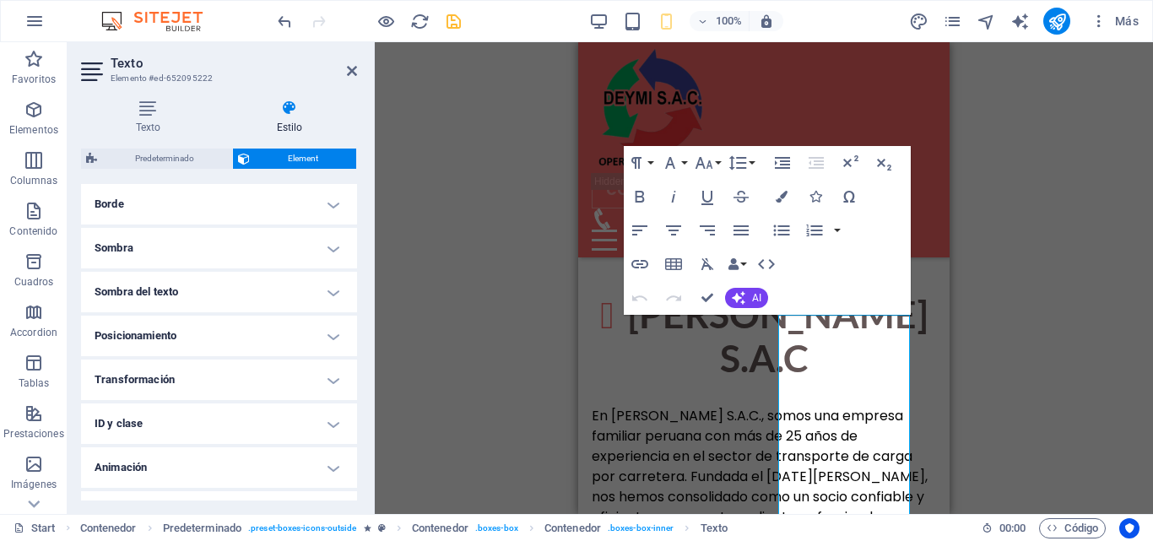
scroll to position [410, 0]
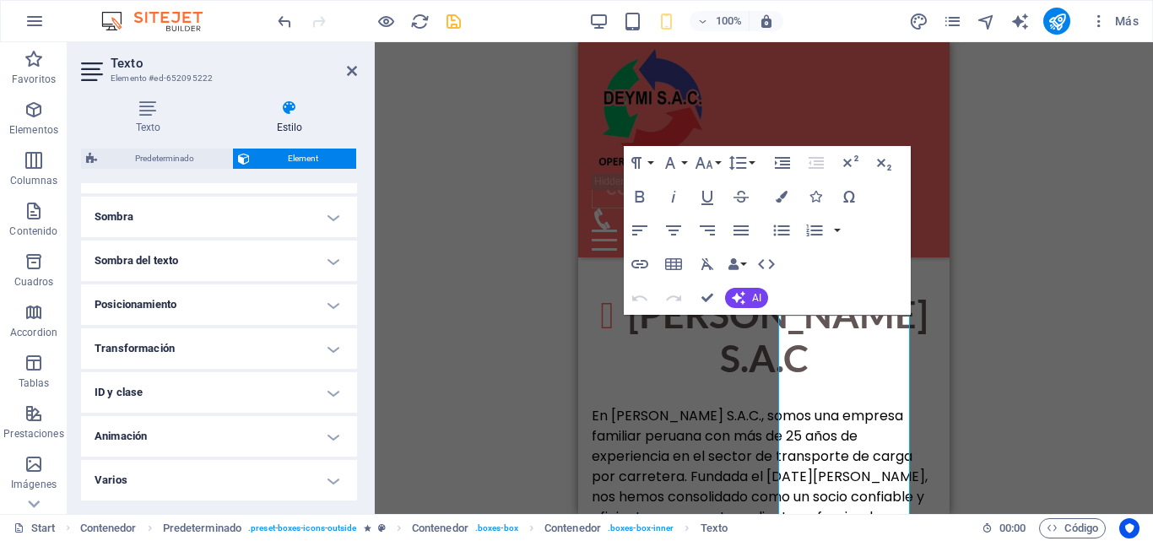
click at [304, 346] on h4 "Transformación" at bounding box center [219, 348] width 276 height 41
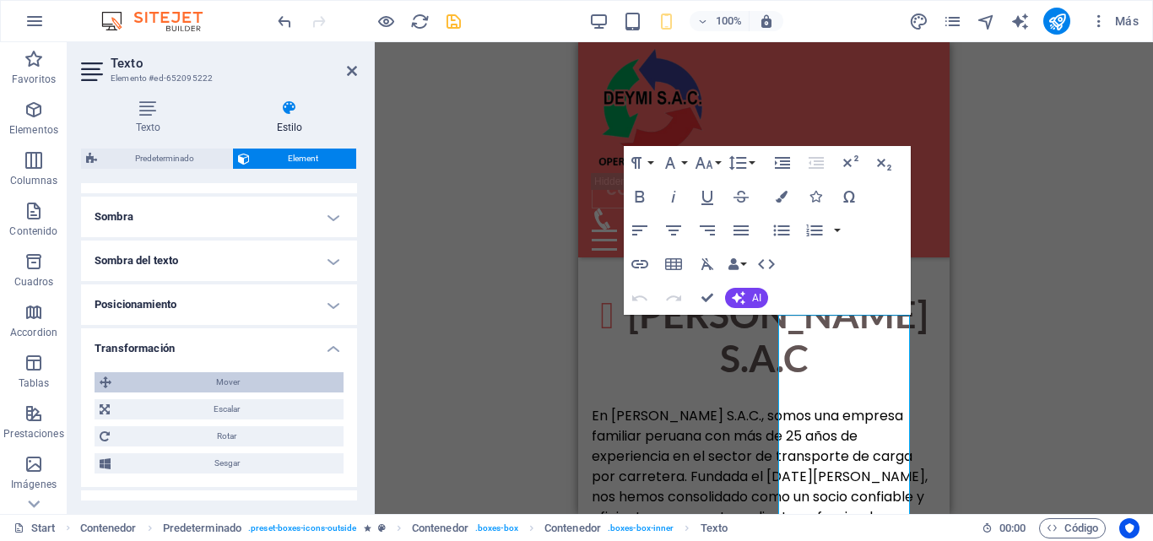
click at [277, 385] on span "Mover" at bounding box center [227, 382] width 222 height 20
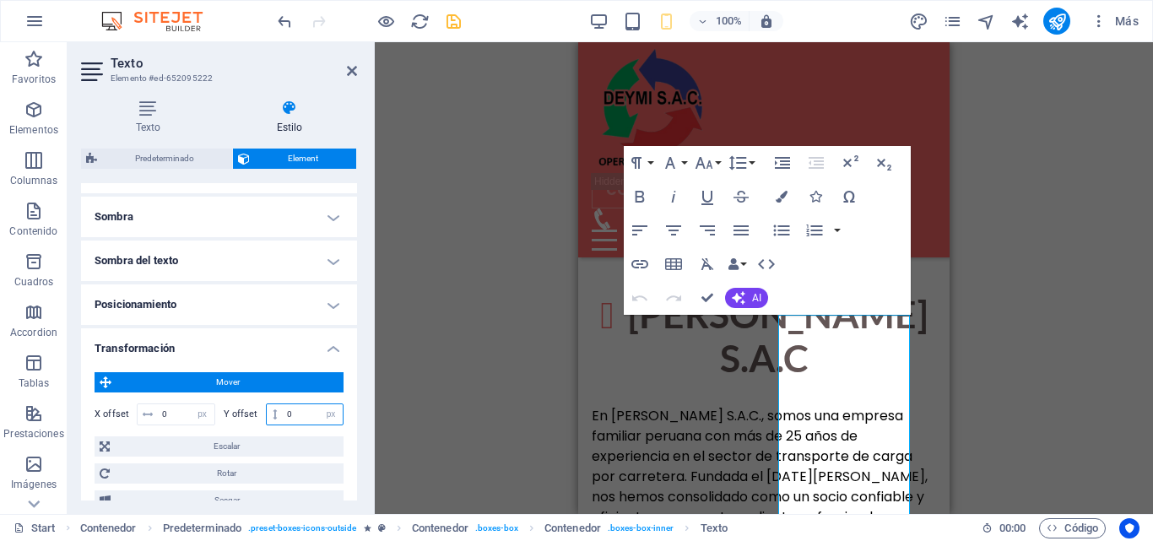
click at [298, 411] on input "0" at bounding box center [313, 414] width 60 height 20
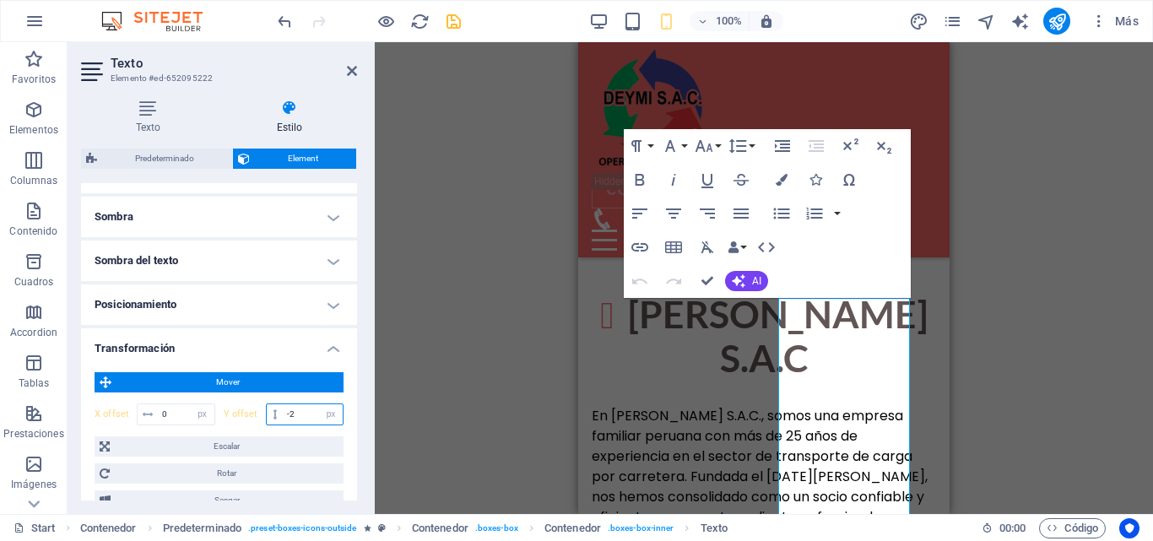
type input "-22"
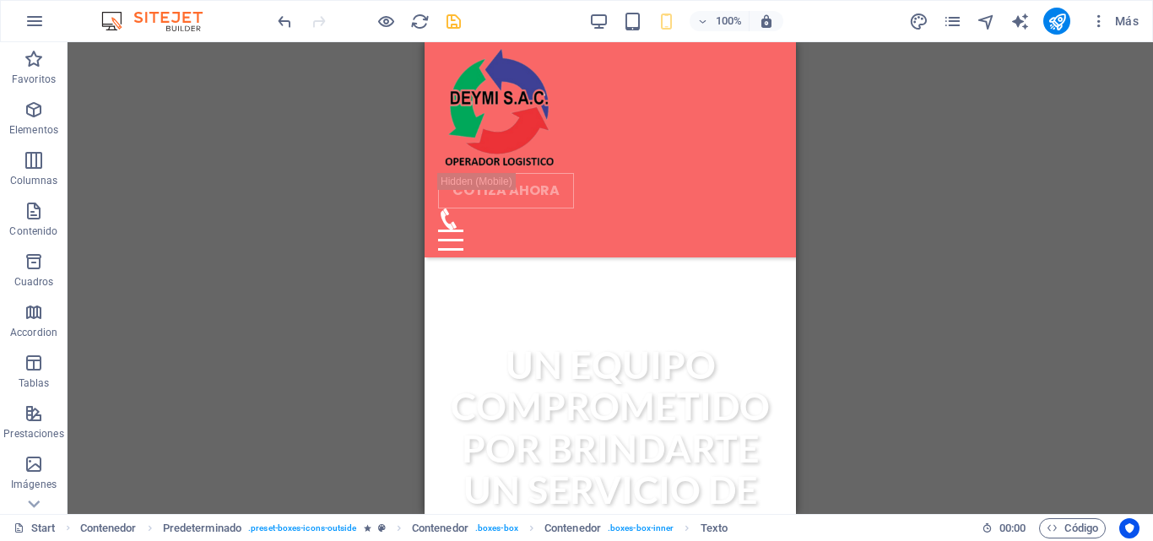
scroll to position [549, 0]
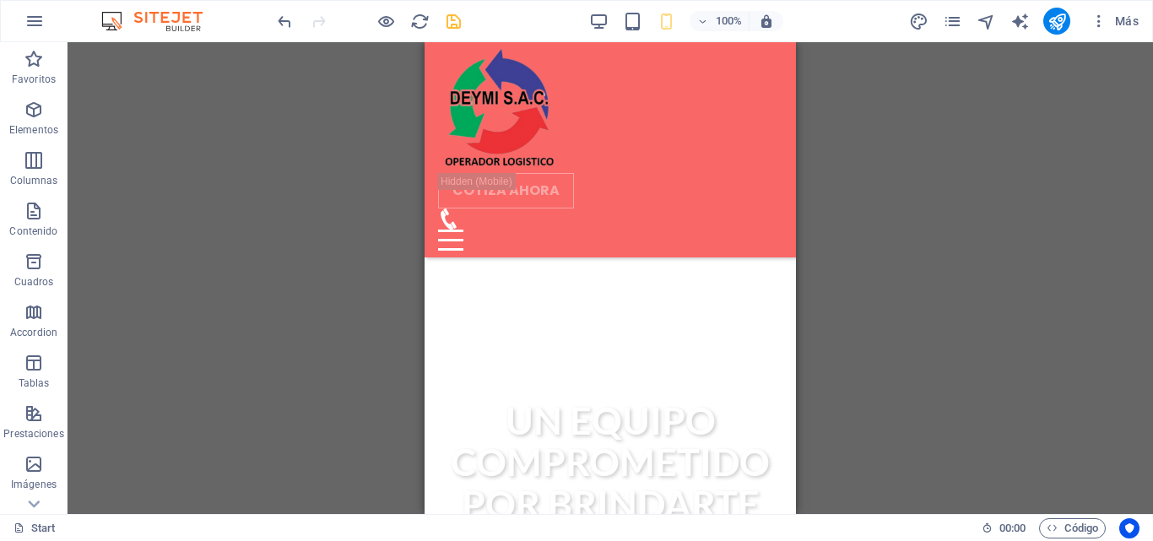
click at [453, 14] on icon "save" at bounding box center [453, 21] width 19 height 19
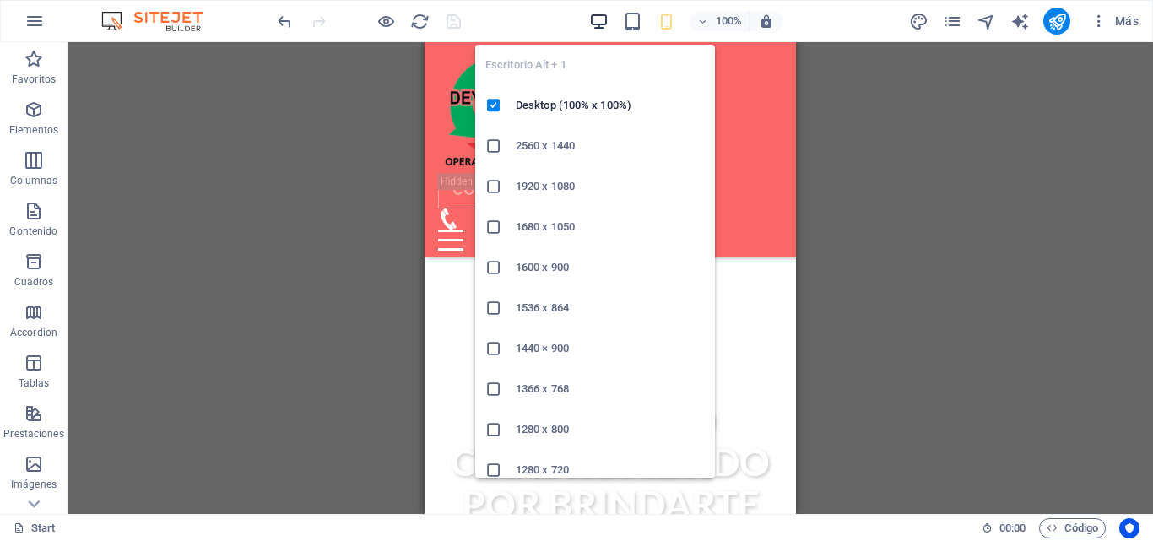
click at [604, 22] on icon "button" at bounding box center [598, 21] width 19 height 19
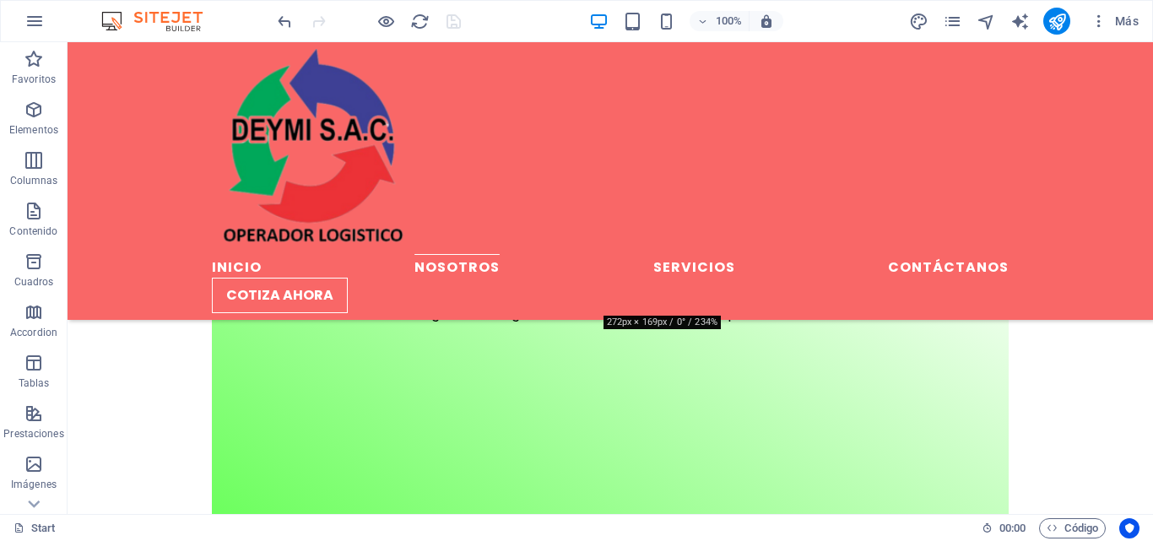
scroll to position [1474, 0]
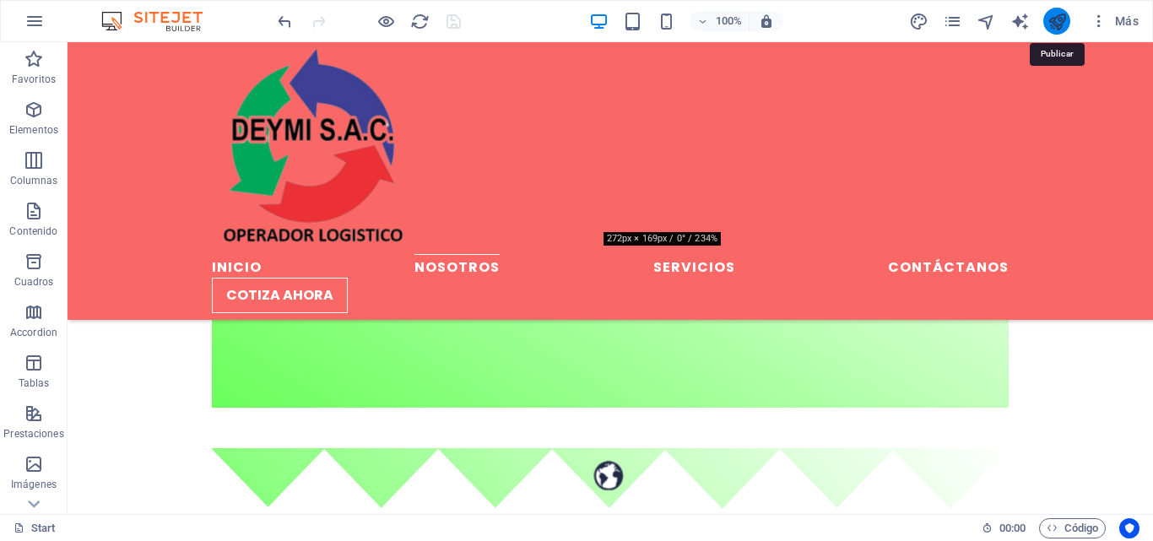
click at [1055, 19] on icon "publish" at bounding box center [1057, 21] width 19 height 19
